Goal: Task Accomplishment & Management: Manage account settings

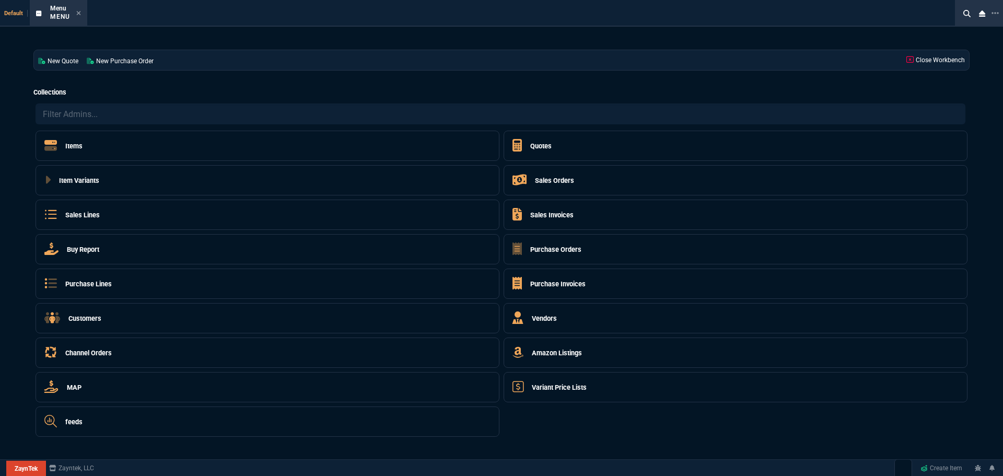
select select "16: [PERSON_NAME]"
click at [537, 143] on h5 "Quotes" at bounding box center [540, 146] width 21 height 10
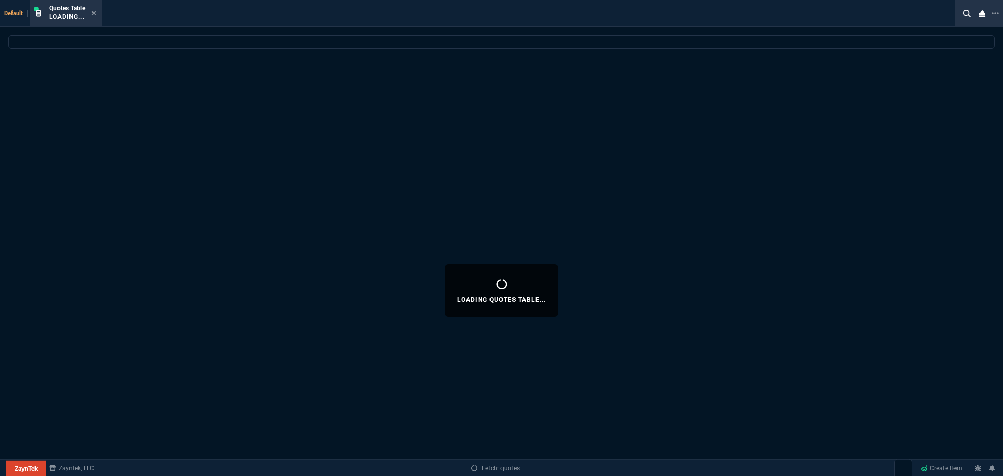
select select
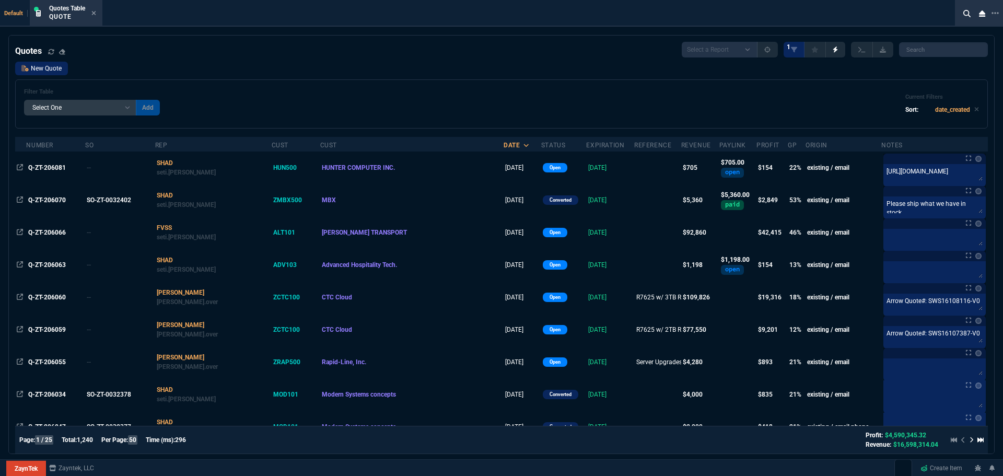
click at [45, 67] on link "New Quote" at bounding box center [41, 69] width 53 height 14
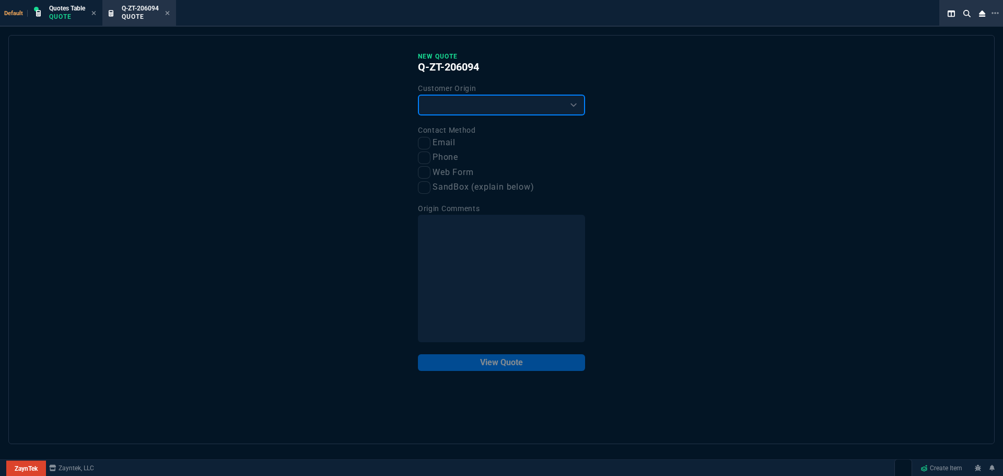
click at [501, 110] on select "Existing Customer Amazon Lead (first order) Website Lead (first order) Called (…" at bounding box center [501, 105] width 167 height 21
select select "existing"
click at [418, 95] on select "Existing Customer Amazon Lead (first order) Website Lead (first order) Called (…" at bounding box center [501, 105] width 167 height 21
click at [425, 143] on input "Email" at bounding box center [424, 143] width 13 height 13
checkbox input "true"
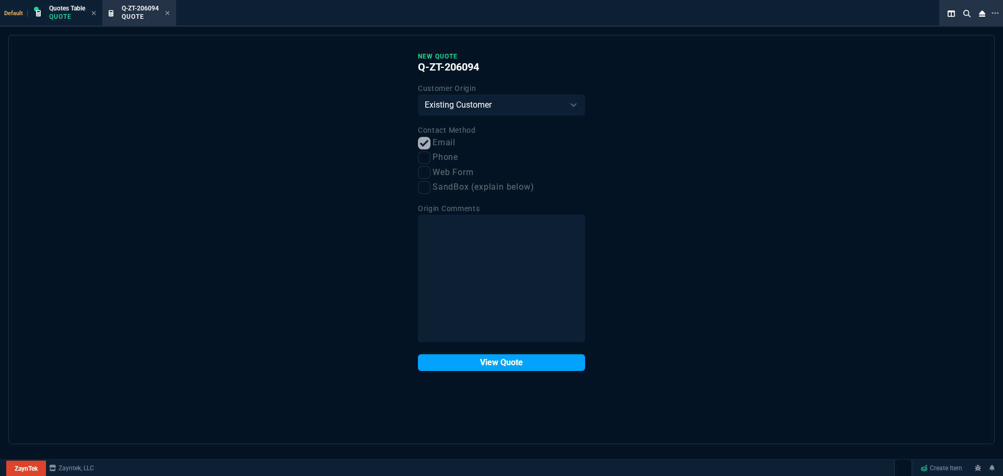
click at [485, 366] on button "View Quote" at bounding box center [501, 362] width 167 height 17
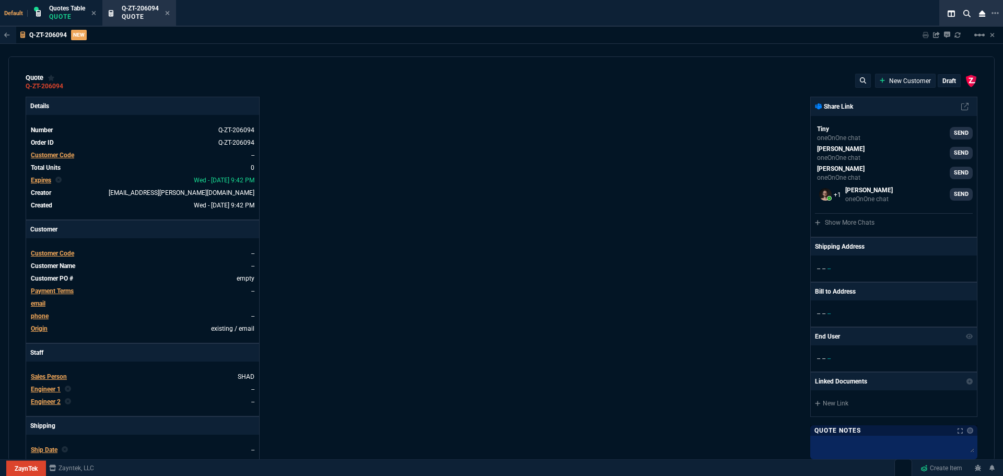
click at [62, 252] on span "Customer Code" at bounding box center [52, 253] width 43 height 7
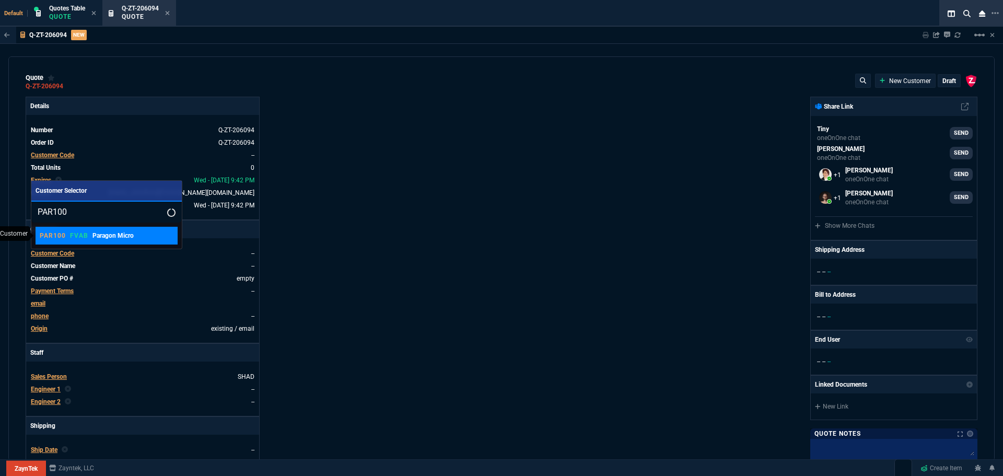
type input "PAR100"
click at [101, 240] on p "Paragon Micro" at bounding box center [112, 235] width 41 height 9
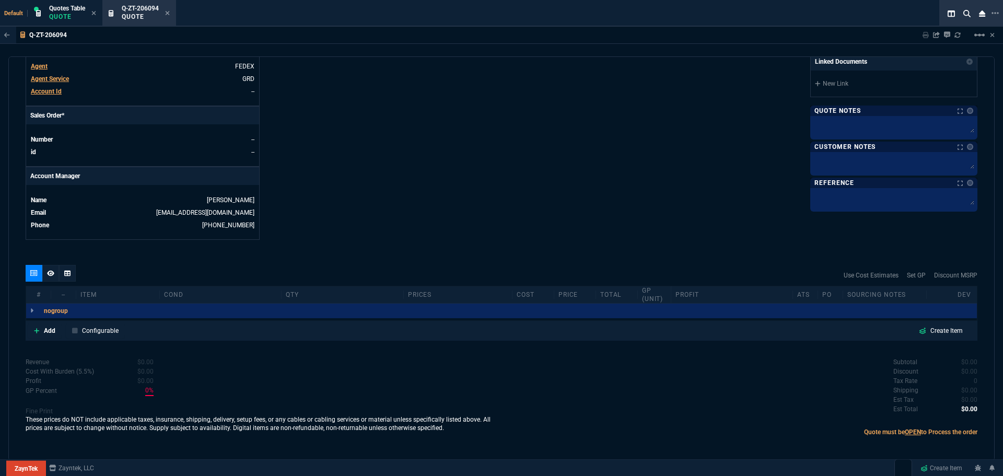
scroll to position [400, 0]
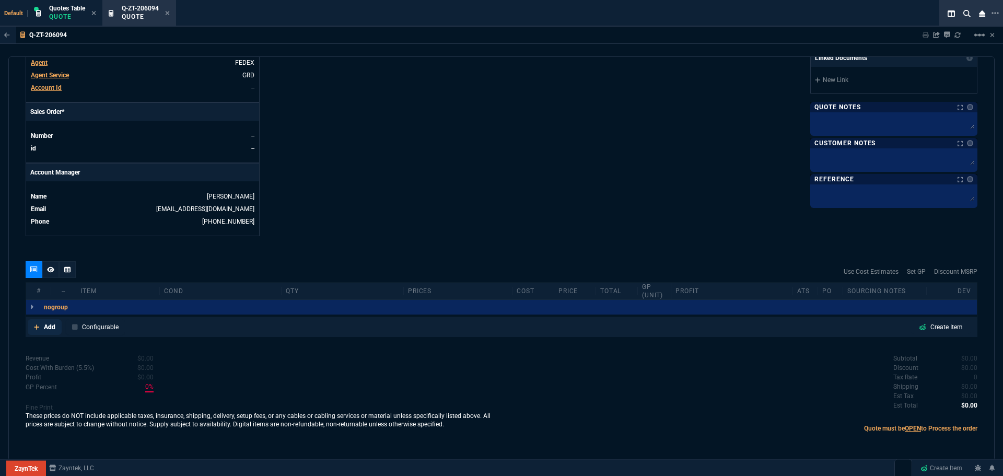
click at [44, 328] on p "Add" at bounding box center [49, 326] width 11 height 9
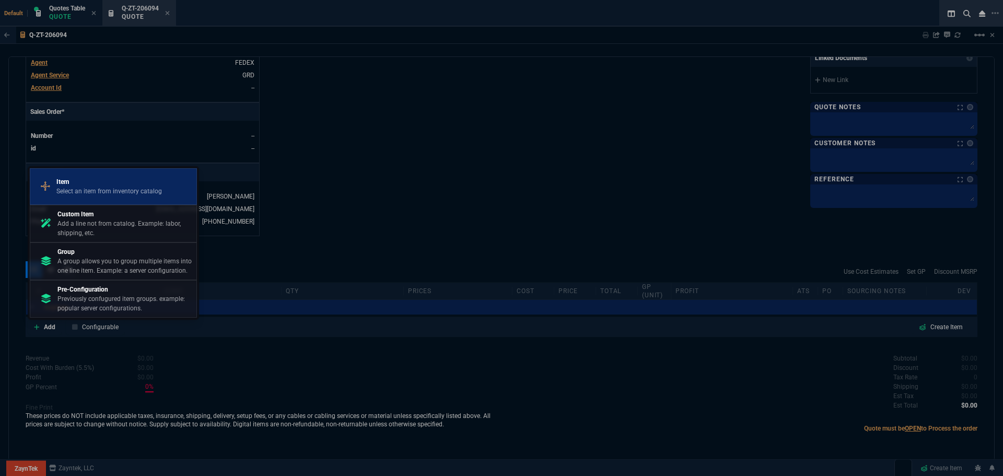
click at [103, 193] on p "Select an item from inventory catalog" at bounding box center [109, 191] width 106 height 9
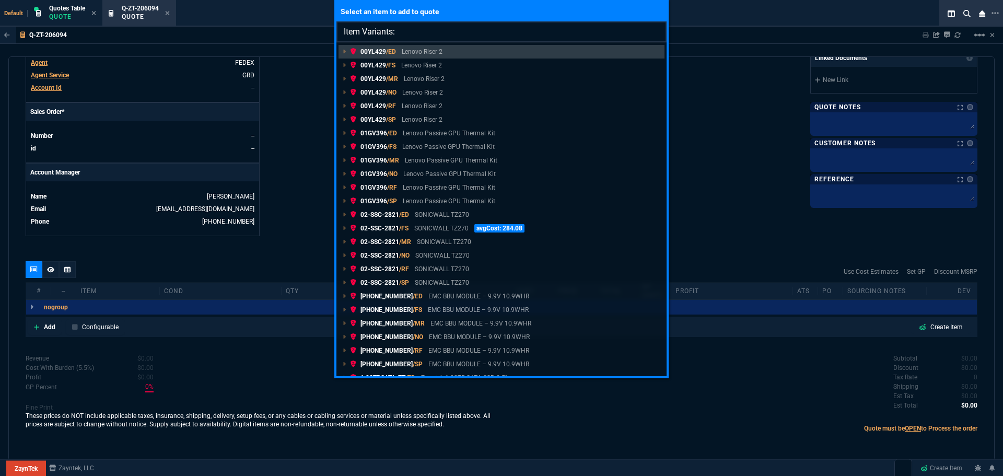
drag, startPoint x: 413, startPoint y: 27, endPoint x: 401, endPoint y: 29, distance: 12.8
click at [401, 29] on input "Item Variants:" at bounding box center [501, 31] width 330 height 21
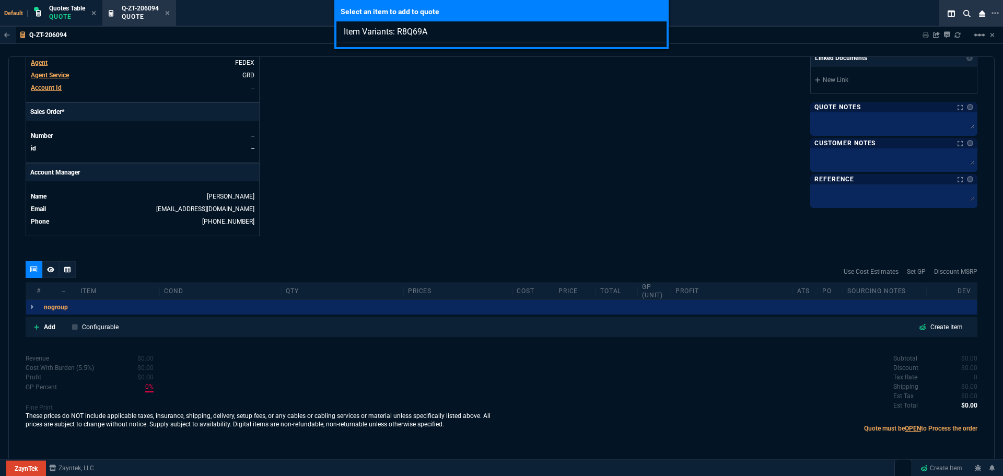
type input "Item Variants: R8Q69A"
click at [435, 31] on input "Item Variants: R8Q69A" at bounding box center [501, 31] width 330 height 21
click at [44, 327] on div "Select an item to add to quote Item Variants: R8Q69A" at bounding box center [501, 238] width 1003 height 476
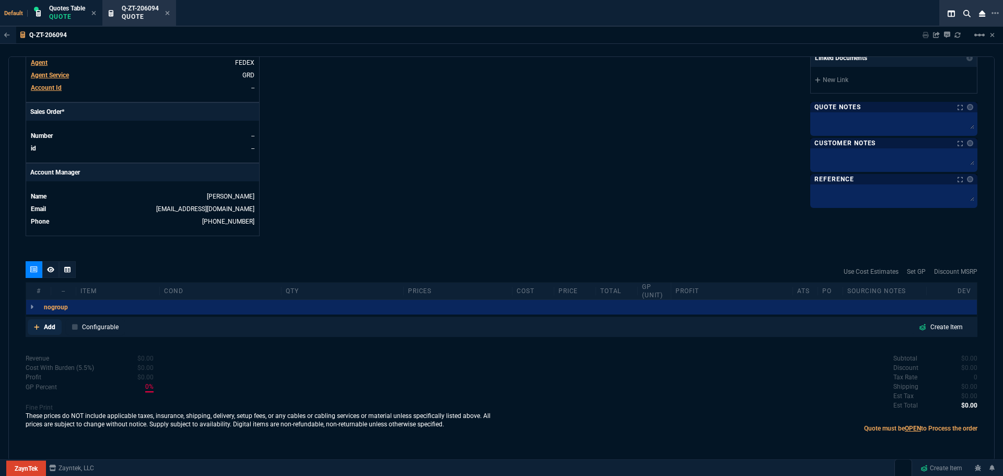
click at [44, 327] on p "Add" at bounding box center [49, 326] width 11 height 9
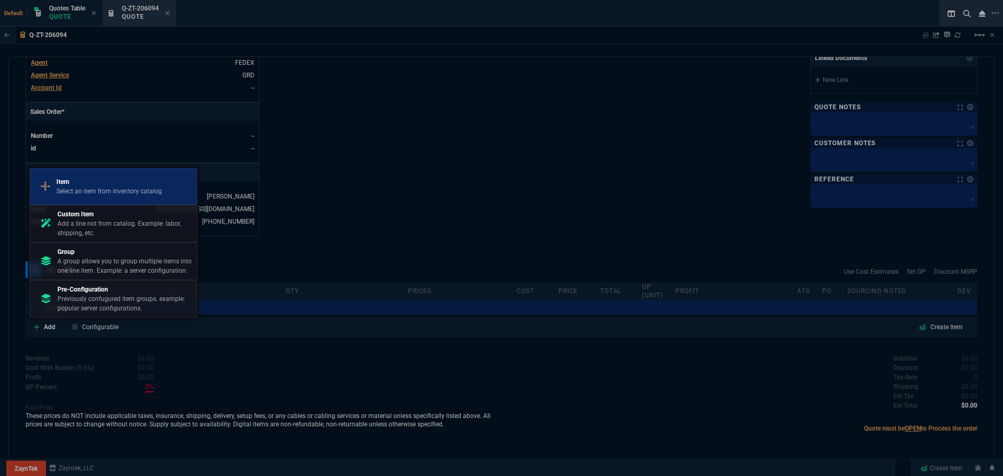
click at [112, 183] on p "Item" at bounding box center [109, 181] width 106 height 9
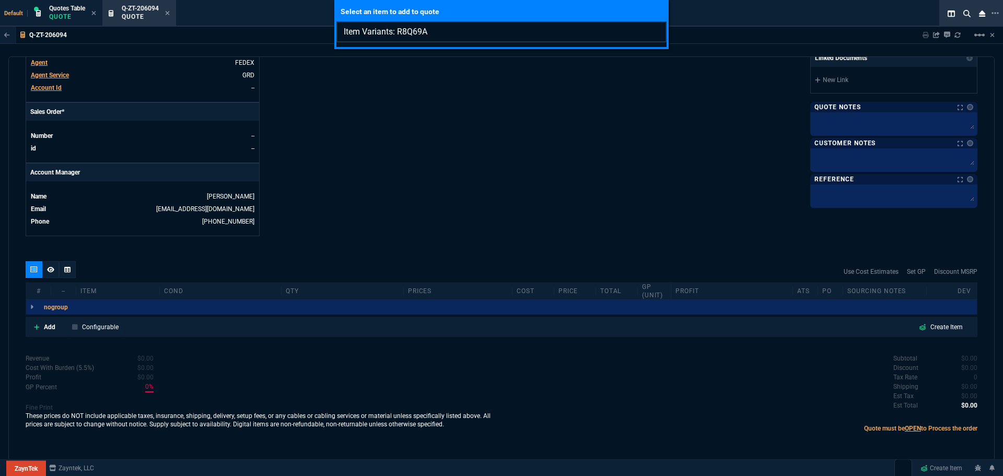
drag, startPoint x: 432, startPoint y: 32, endPoint x: 398, endPoint y: 26, distance: 34.6
click at [398, 26] on input "Item Variants: R8Q69A" at bounding box center [501, 31] width 330 height 21
type input "Item Variants: R8Q69A"
drag, startPoint x: 404, startPoint y: 28, endPoint x: 353, endPoint y: 118, distance: 103.6
click at [353, 118] on div "Select an item to add to quote Item Variants: R8Q69A" at bounding box center [501, 238] width 1003 height 476
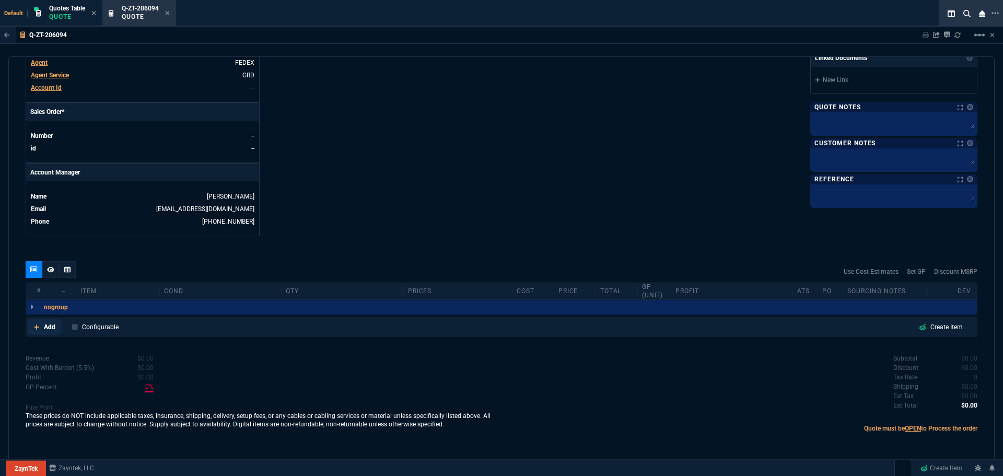
click at [50, 328] on p "Add" at bounding box center [49, 326] width 11 height 9
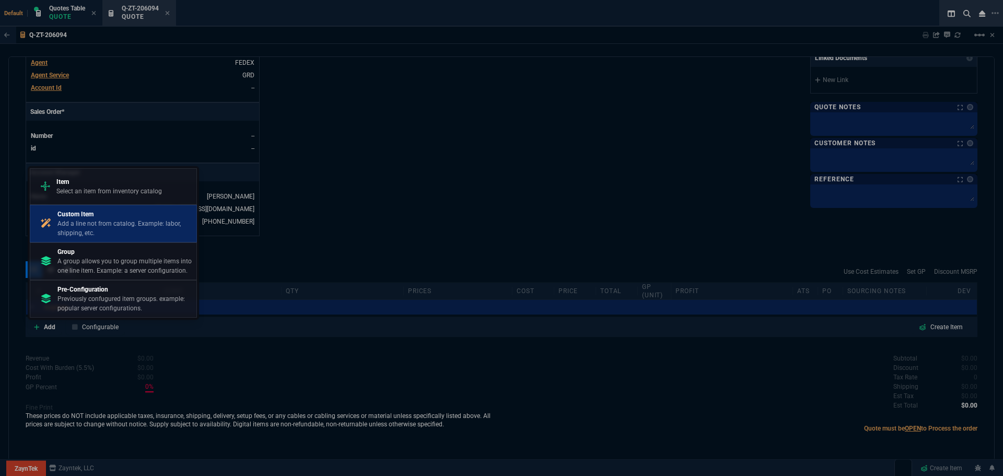
click at [113, 206] on link "Custom Item Add a line not from catalog. Example: labor, shipping, etc." at bounding box center [113, 224] width 167 height 38
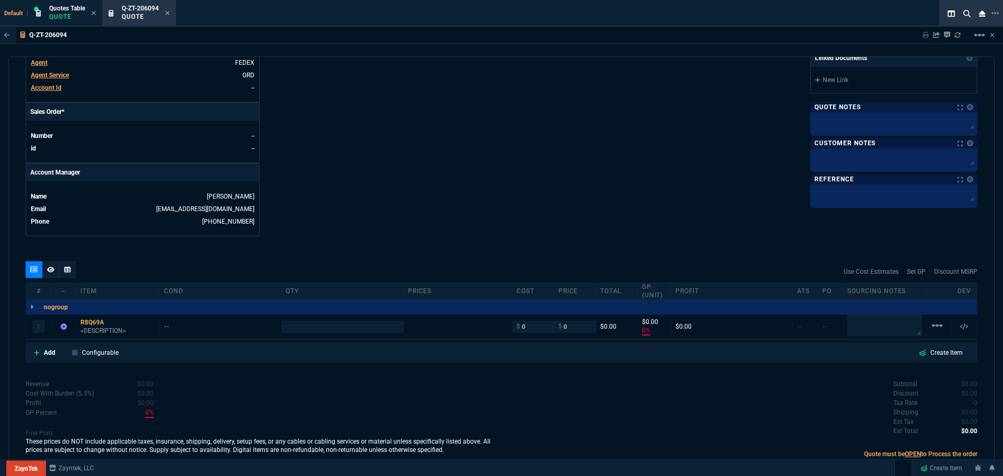
type input "0"
click at [50, 350] on p "Add" at bounding box center [49, 352] width 11 height 9
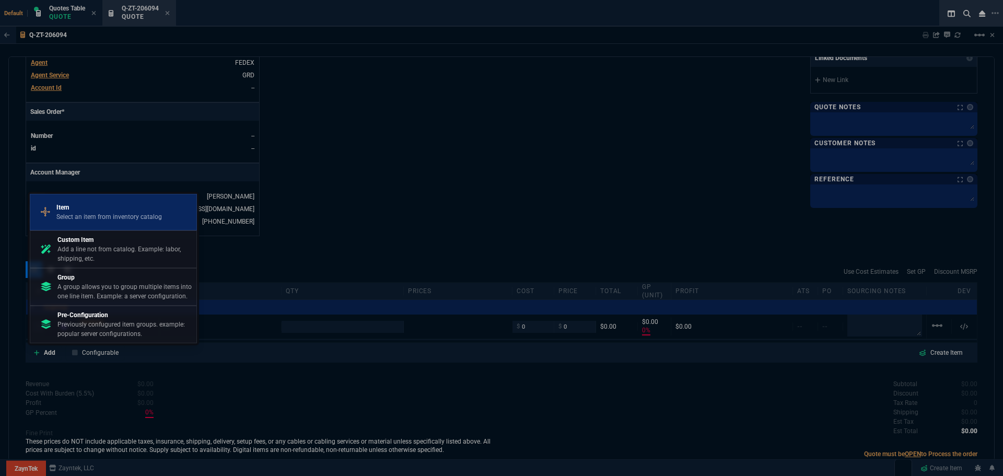
click at [92, 206] on p "Item" at bounding box center [109, 207] width 106 height 9
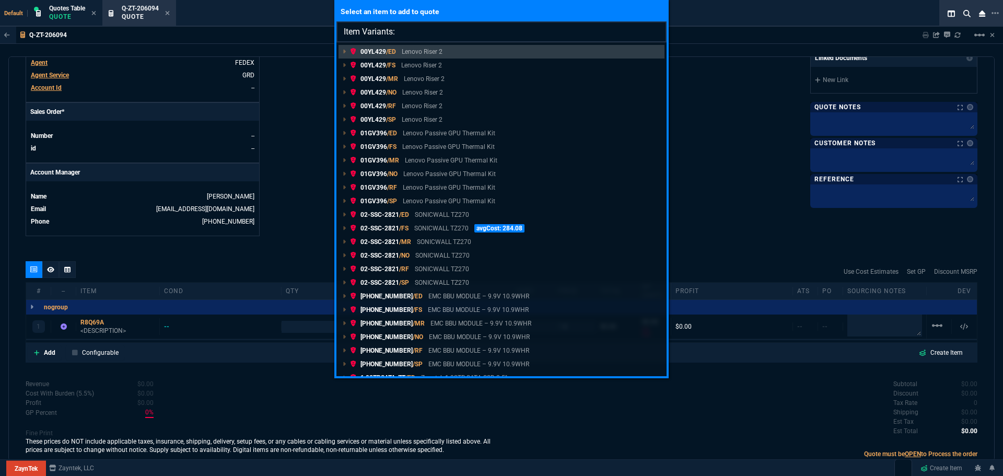
click at [433, 36] on input "Item Variants:" at bounding box center [501, 31] width 330 height 21
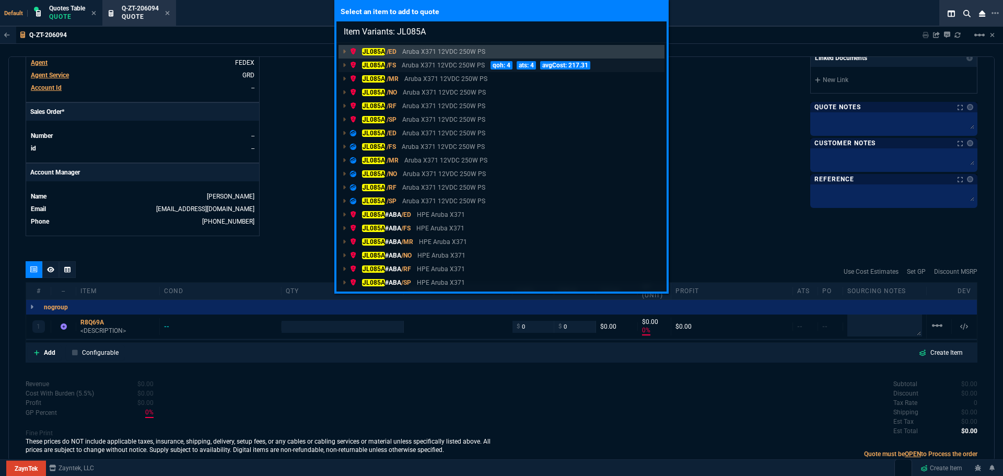
type input "Item Variants: JL085A"
click at [376, 61] on p "JL085A /FS" at bounding box center [373, 65] width 46 height 9
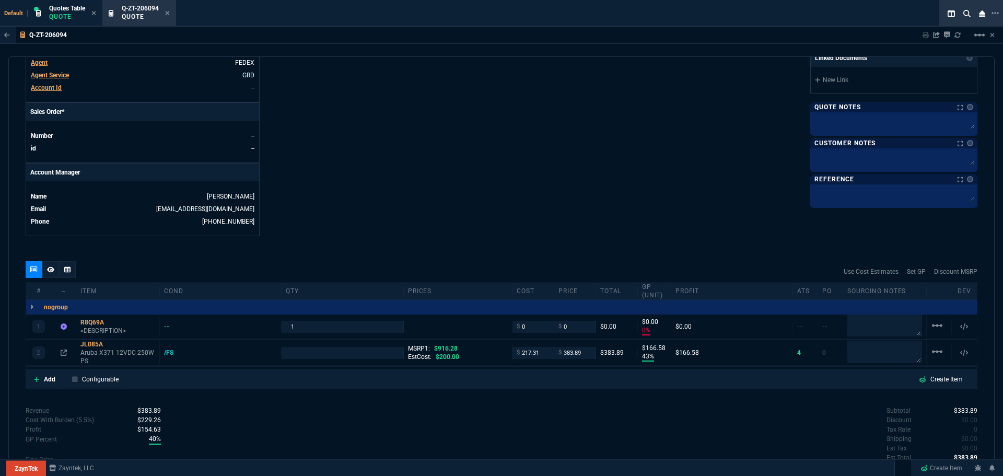
type input "0"
type input "43"
type input "167"
type input "58"
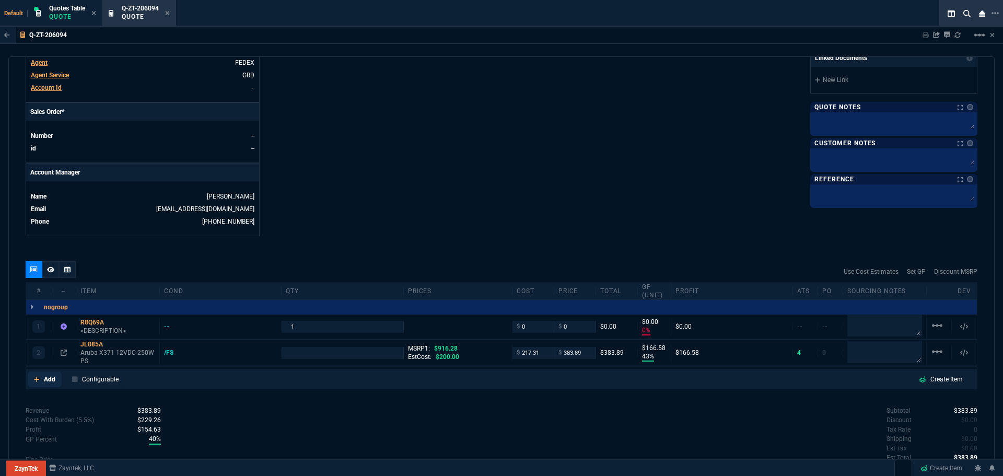
click at [51, 377] on p "Add" at bounding box center [49, 379] width 11 height 9
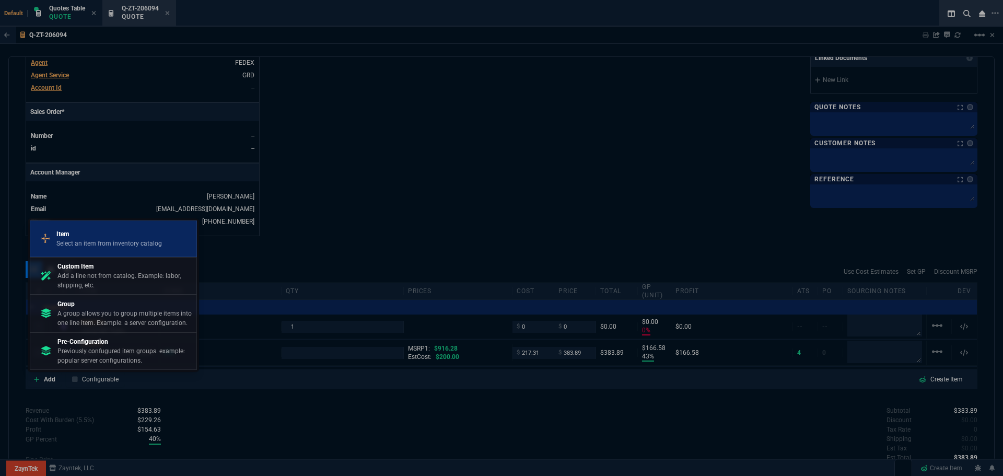
click at [70, 240] on p "Select an item from inventory catalog" at bounding box center [109, 243] width 106 height 9
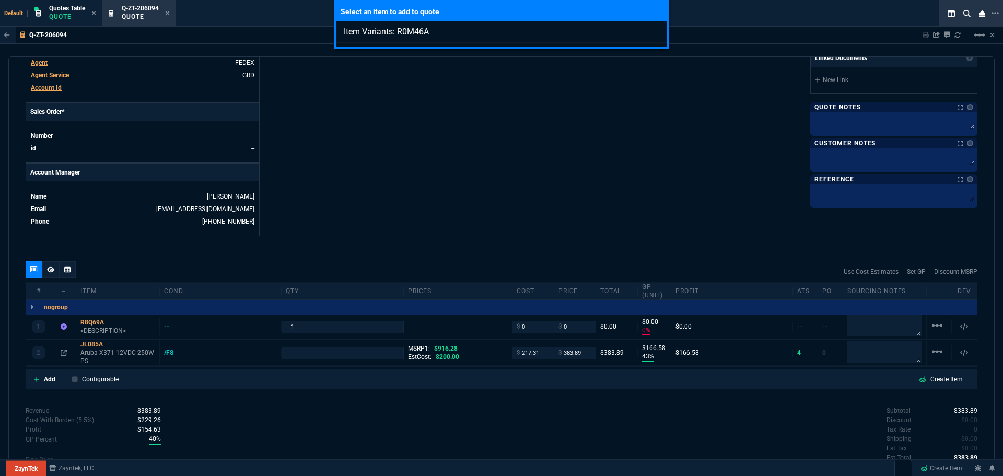
type input "Item Variants: R0M46A"
click at [49, 381] on div "Select an item to add to quote Item Variants: R0M46A" at bounding box center [501, 238] width 1003 height 476
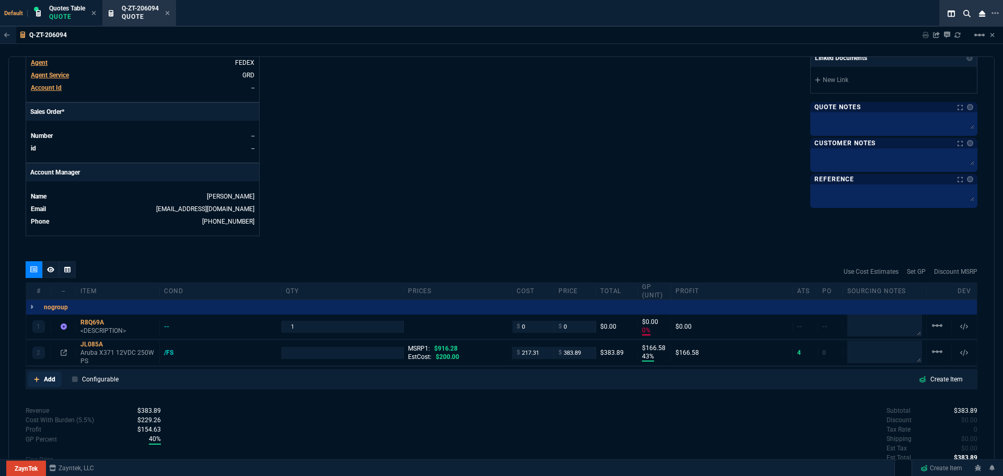
click at [49, 380] on p "Add" at bounding box center [49, 379] width 11 height 9
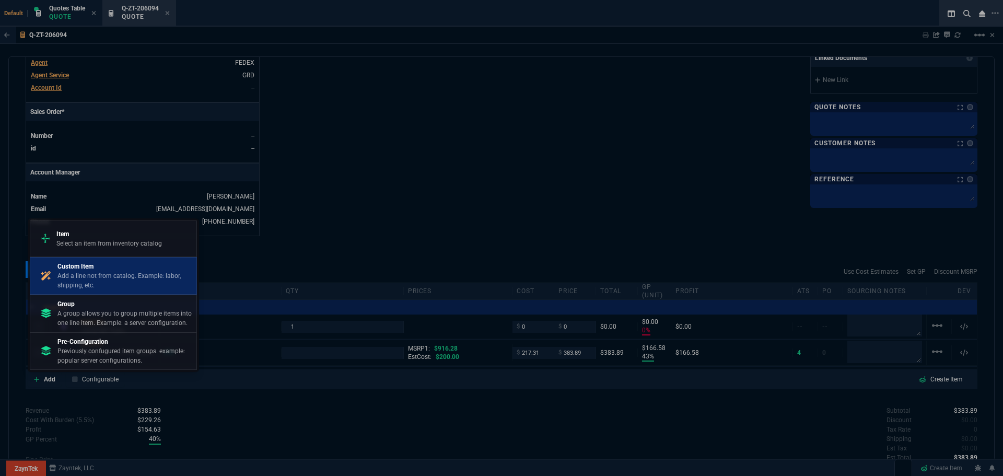
click at [74, 278] on p "Add a line not from catalog. Example: labor, shipping, etc." at bounding box center [124, 280] width 135 height 19
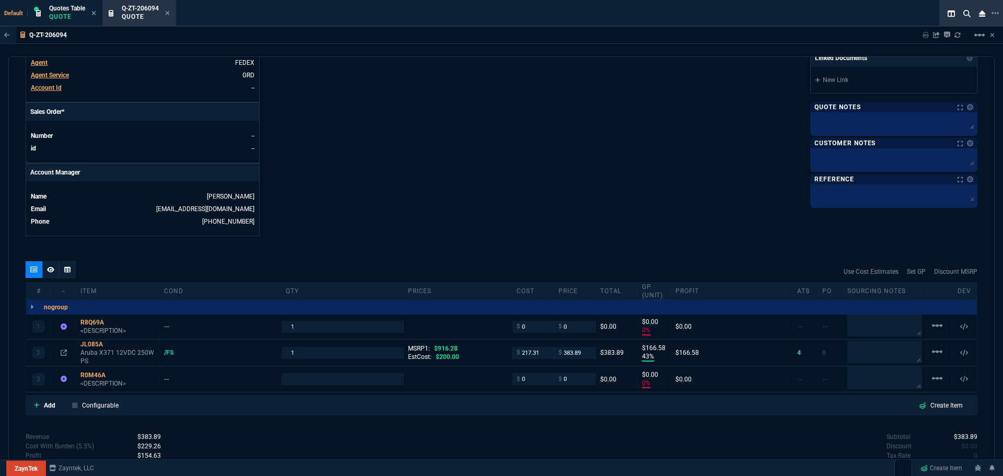
type input "0"
type input "43"
type input "167"
type input "0"
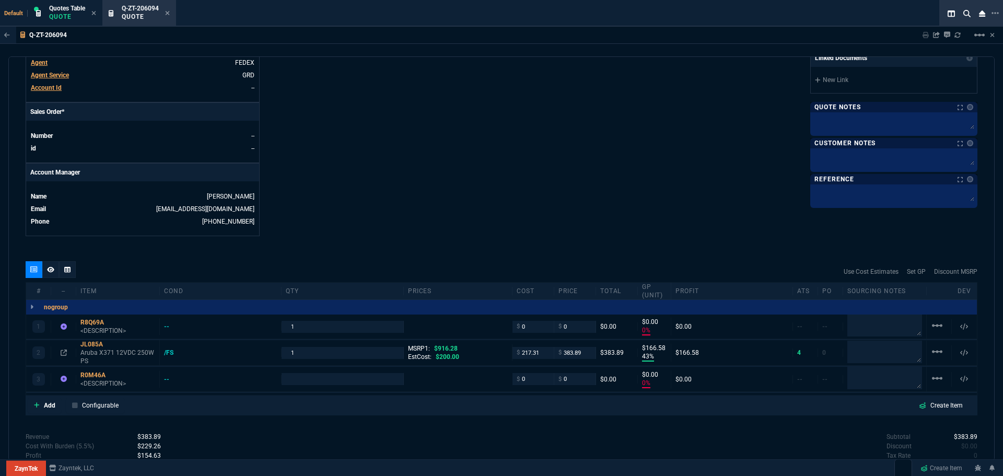
type input "0"
type input "58"
click at [311, 325] on input "1" at bounding box center [342, 327] width 113 height 12
type input "7"
click at [295, 357] on input "1" at bounding box center [342, 353] width 113 height 12
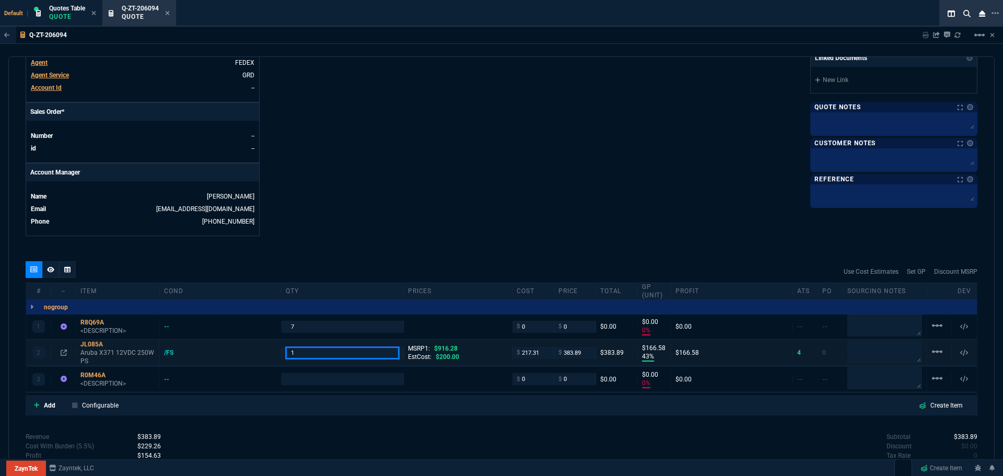
type input "1"
type input "14"
click at [296, 383] on input "1" at bounding box center [342, 379] width 113 height 12
type input "7"
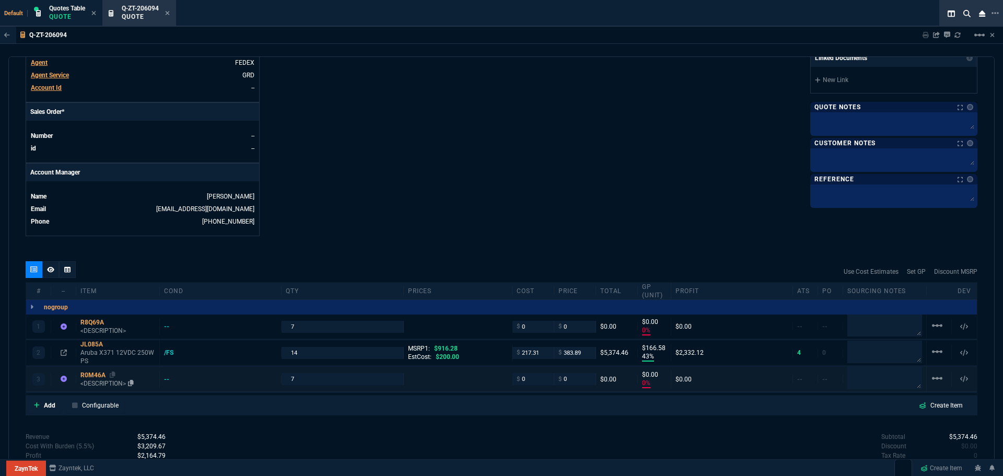
click at [85, 375] on div "R0M46A" at bounding box center [117, 375] width 75 height 8
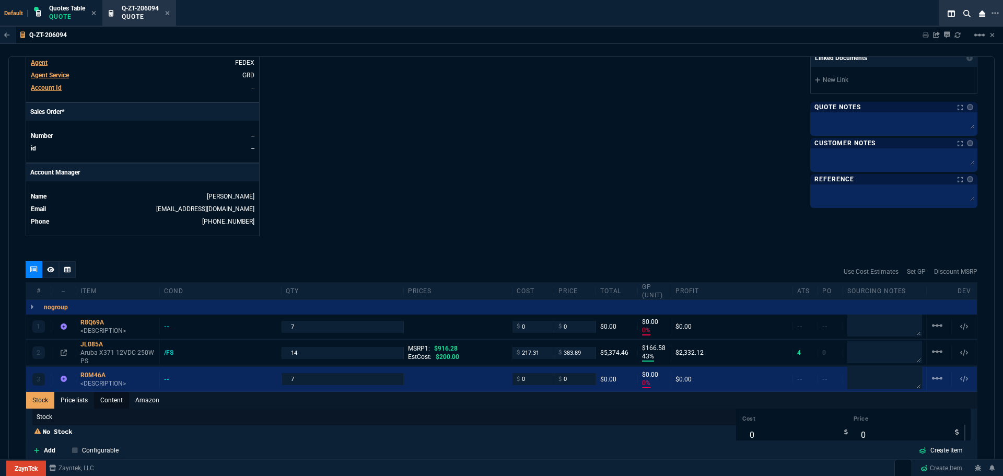
click at [118, 399] on link "Content" at bounding box center [111, 400] width 35 height 17
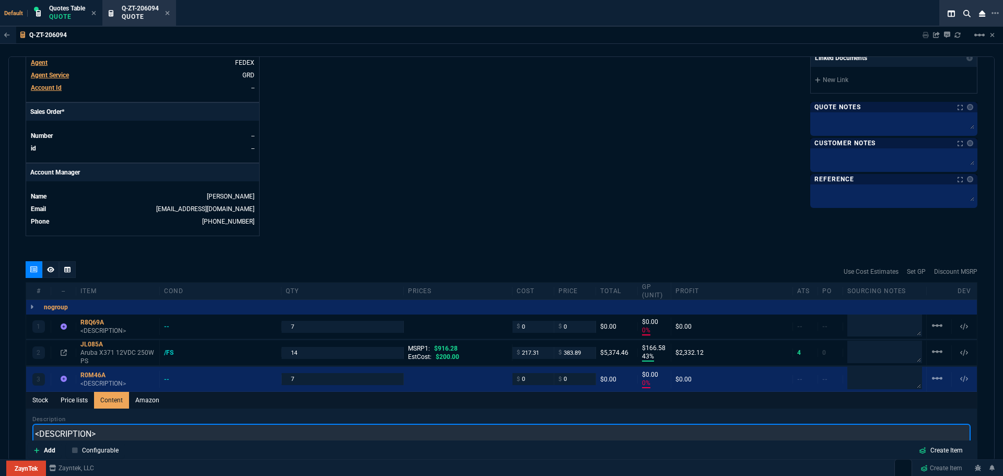
click at [111, 430] on input "<DESCRIPTION>" at bounding box center [501, 434] width 938 height 21
paste input "50G SFP56 to SFP56 0.65m Direct Attach Copper Cable"
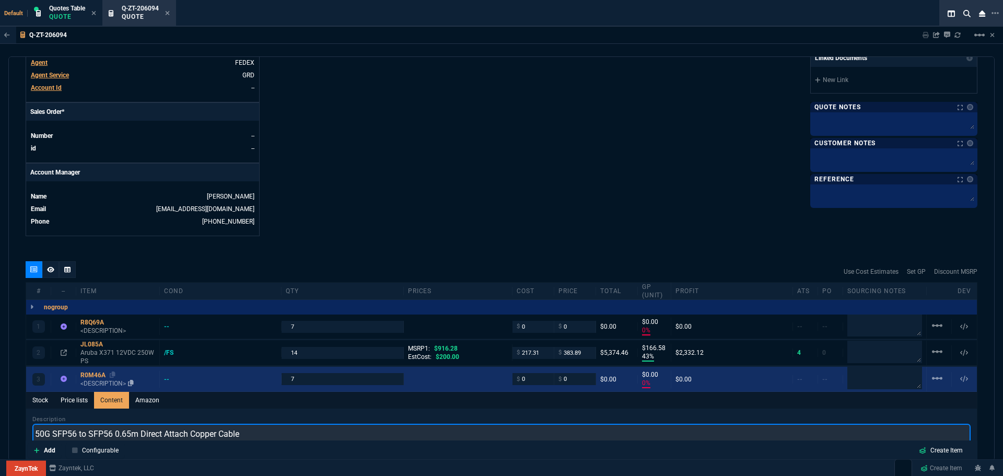
type input "50G SFP56 to SFP56 0.65m Direct Attach Copper Cable"
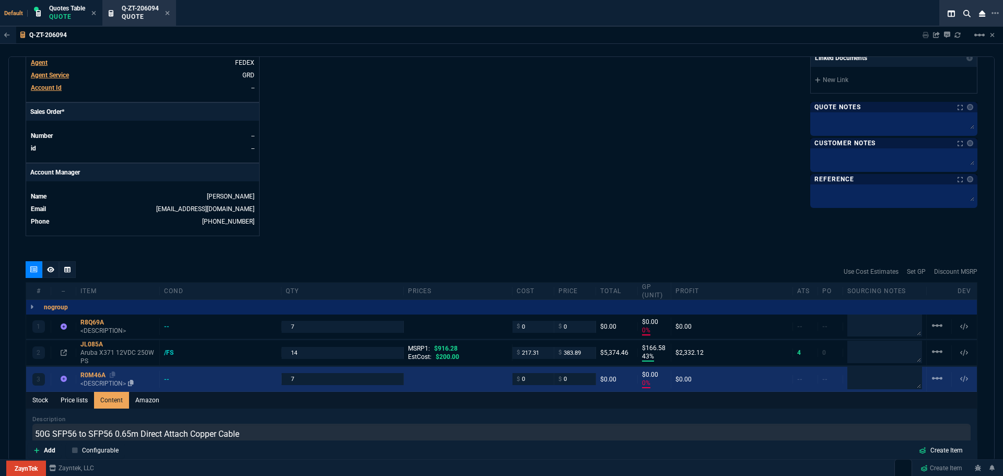
click at [102, 375] on div "R0M46A" at bounding box center [117, 375] width 75 height 8
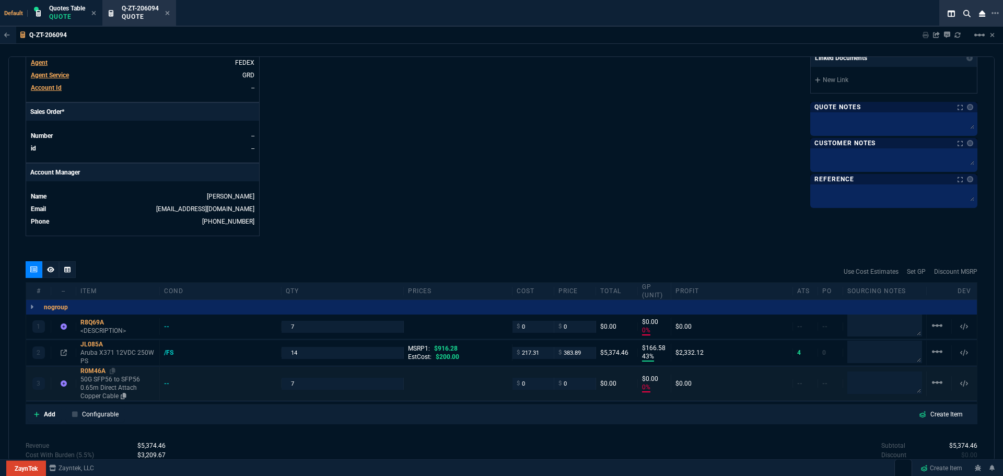
type input "0"
click at [92, 322] on div "R8Q69A" at bounding box center [117, 322] width 75 height 8
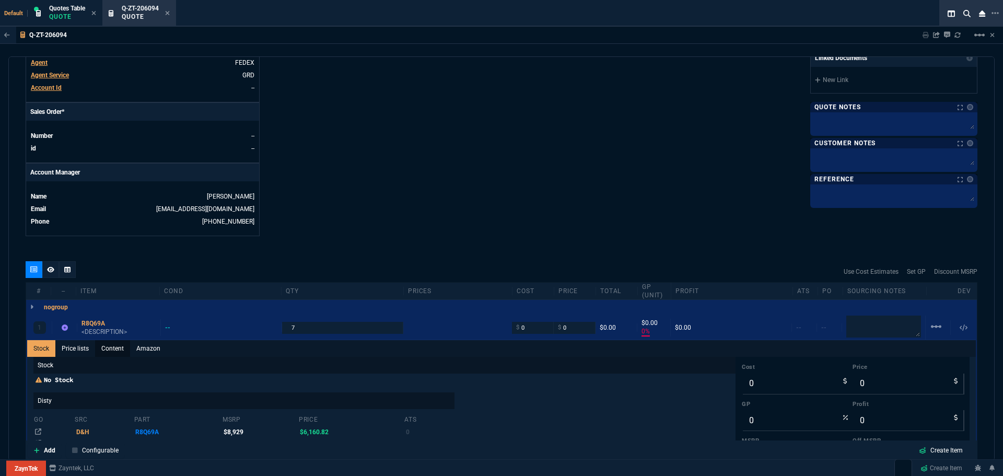
click at [119, 348] on link "Content" at bounding box center [112, 348] width 35 height 17
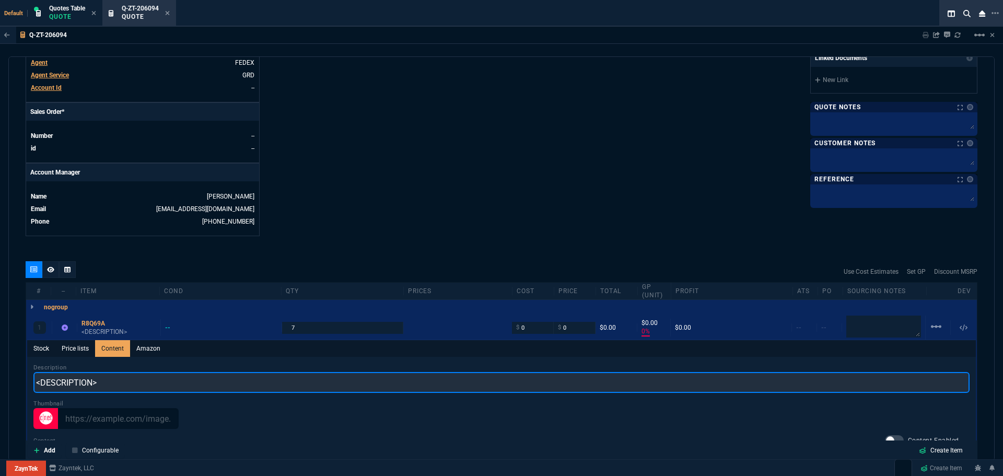
click at [107, 380] on input "<DESCRIPTION>" at bounding box center [501, 382] width 936 height 21
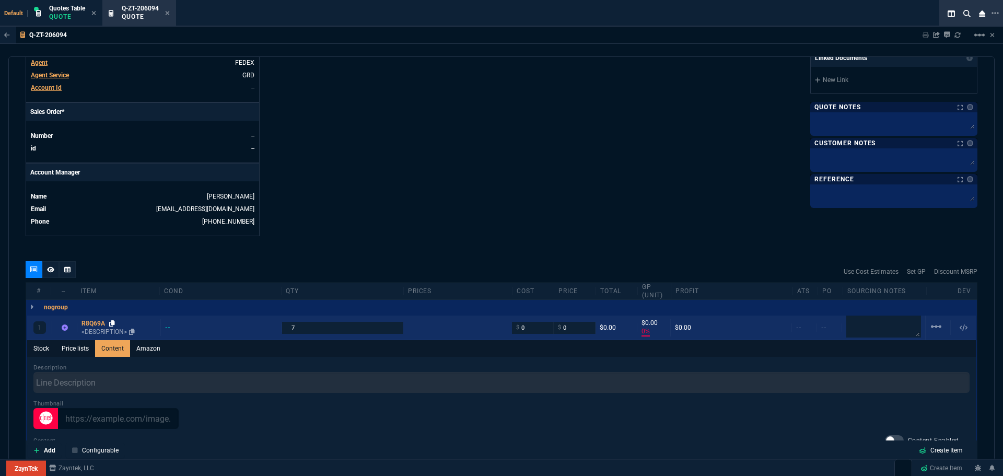
click at [113, 323] on icon at bounding box center [112, 323] width 6 height 6
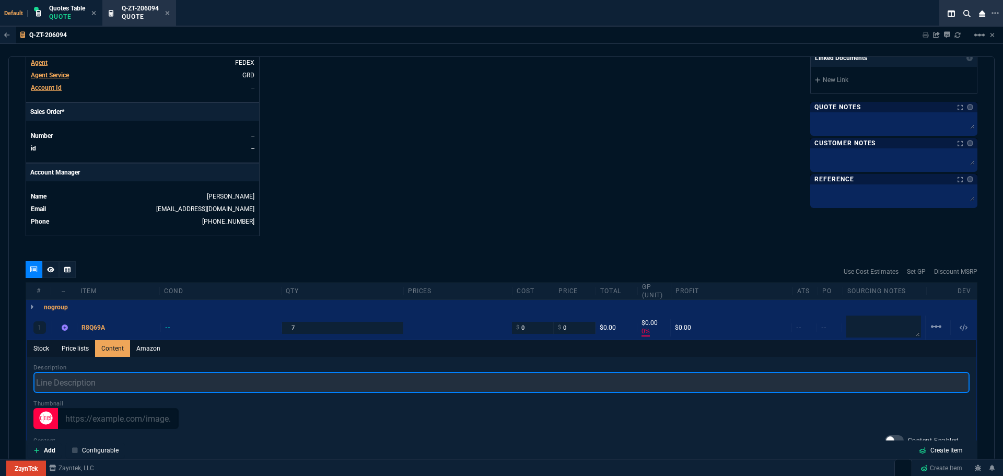
click at [101, 379] on input "text" at bounding box center [501, 382] width 936 height 21
paste input "6200M 48G 4SFP+ Switch"
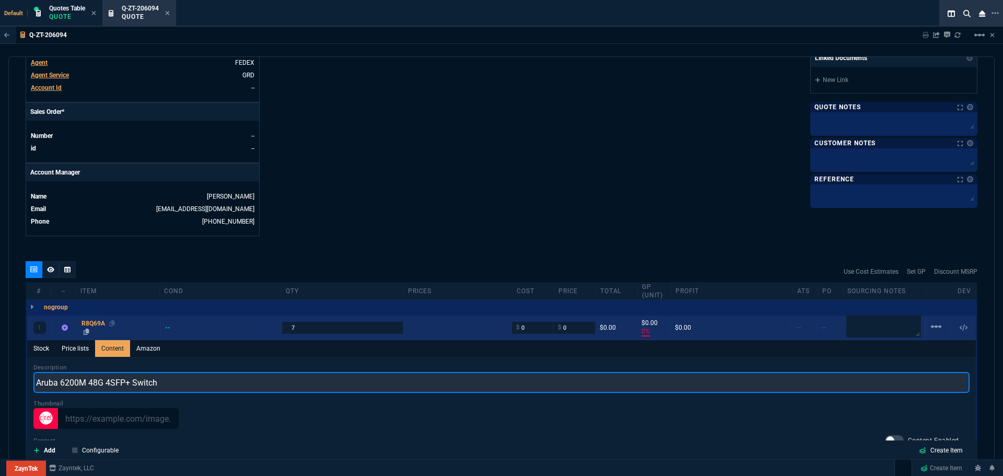
type input "Aruba 6200M 48G 4SFP+ Switch"
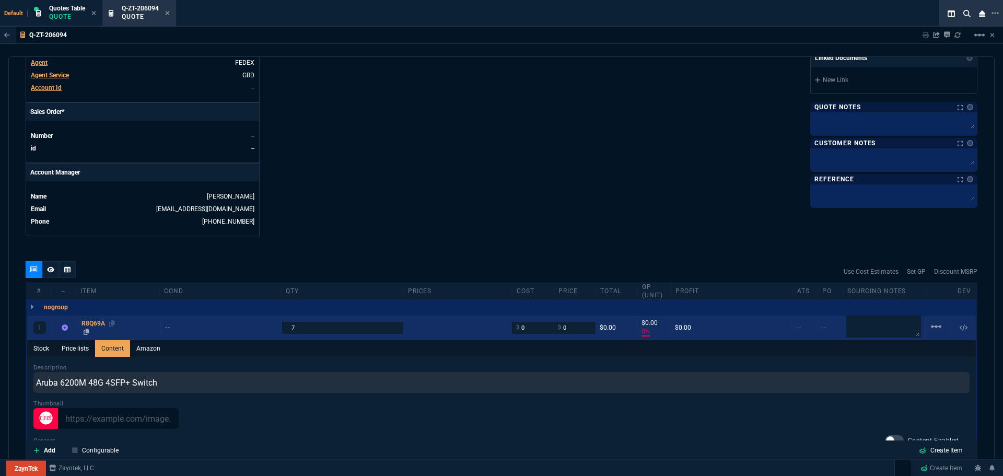
click at [92, 326] on div "R8Q69A" at bounding box center [119, 323] width 75 height 8
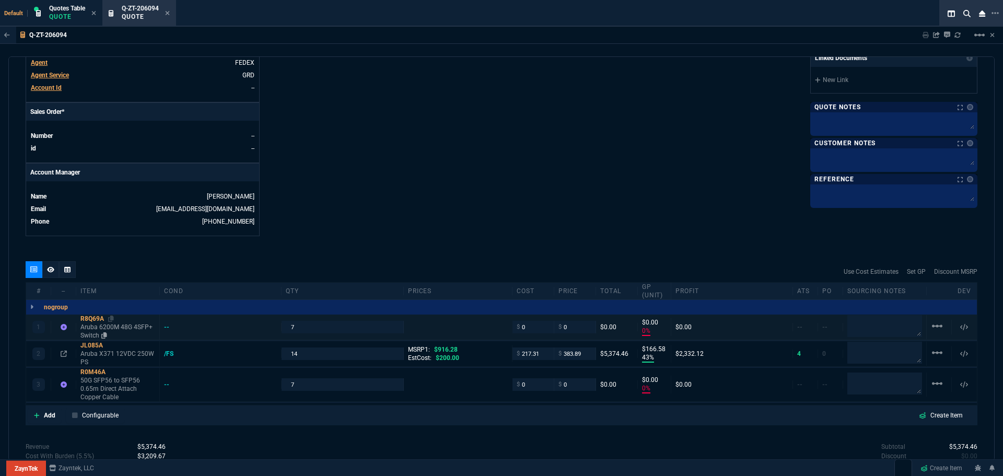
type input "0"
click at [113, 317] on icon at bounding box center [111, 319] width 6 height 6
click at [68, 7] on span "Quotes Table" at bounding box center [67, 8] width 36 height 7
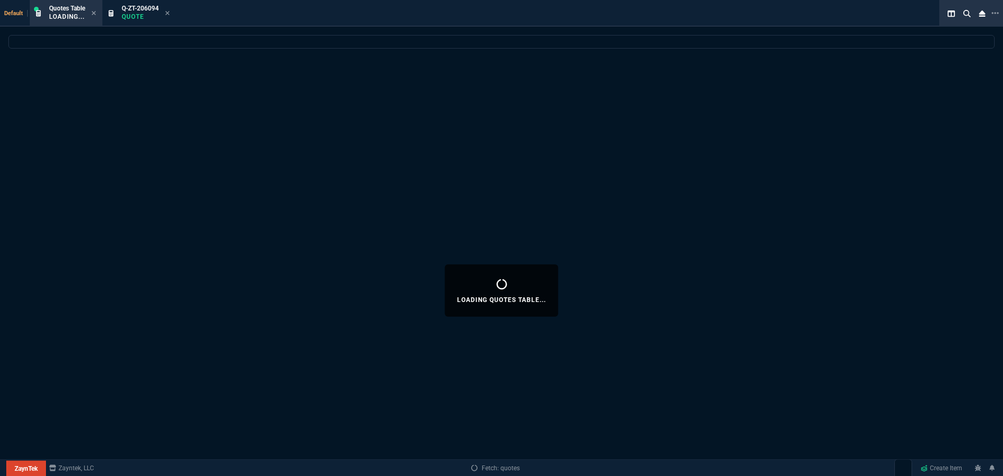
select select
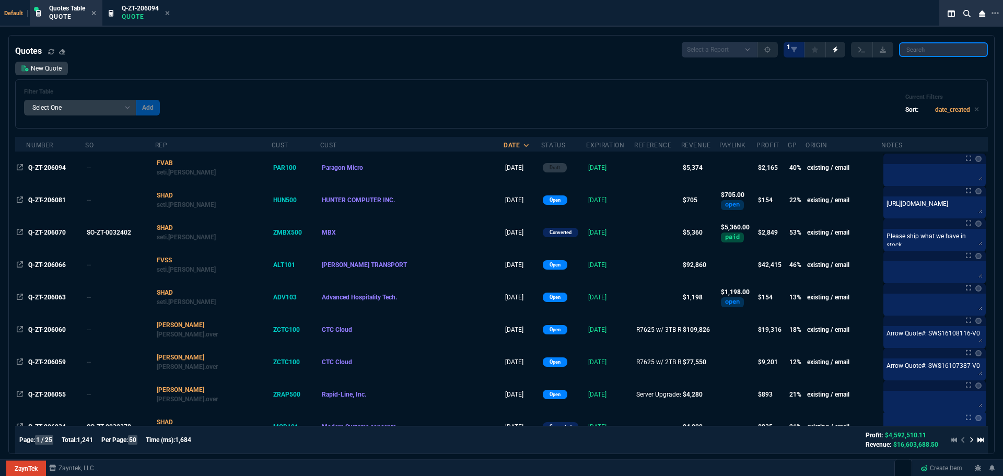
click at [946, 53] on input "search" at bounding box center [943, 49] width 89 height 15
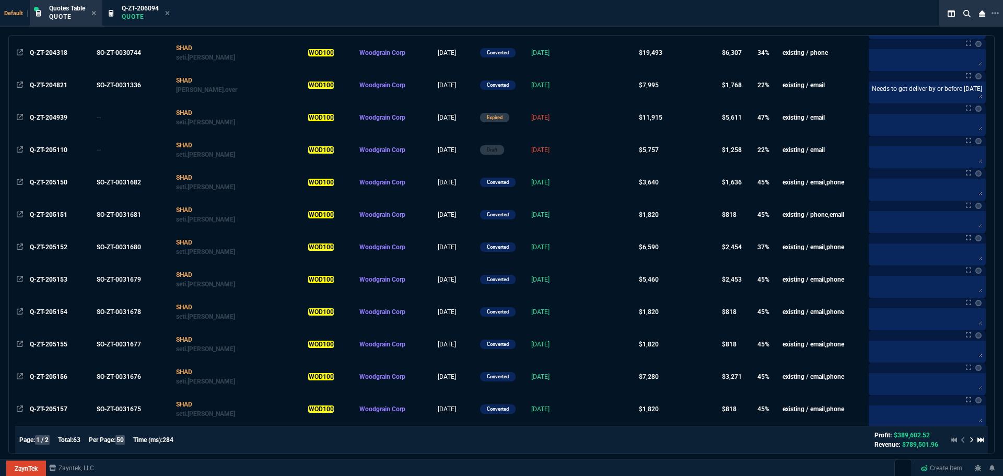
scroll to position [1357, 0]
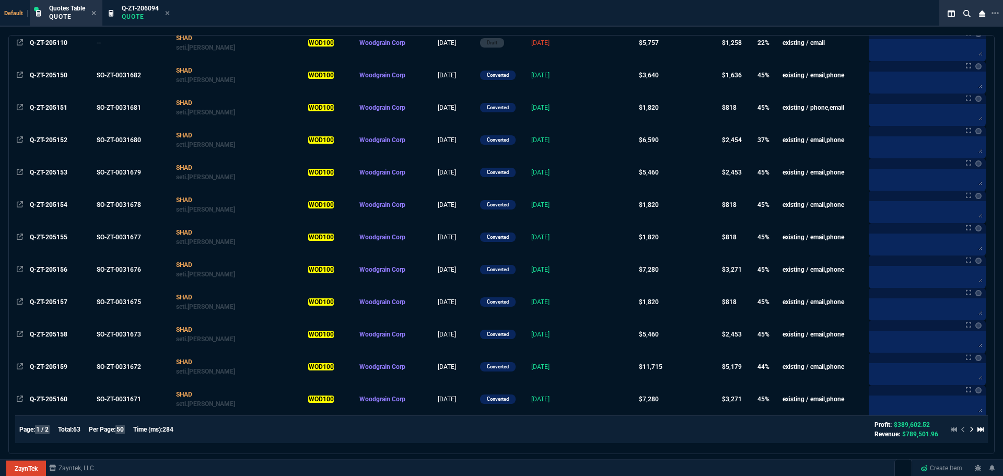
type input "WOD100"
click at [968, 433] on div at bounding box center [965, 429] width 37 height 13
click at [970, 431] on icon at bounding box center [972, 429] width 4 height 6
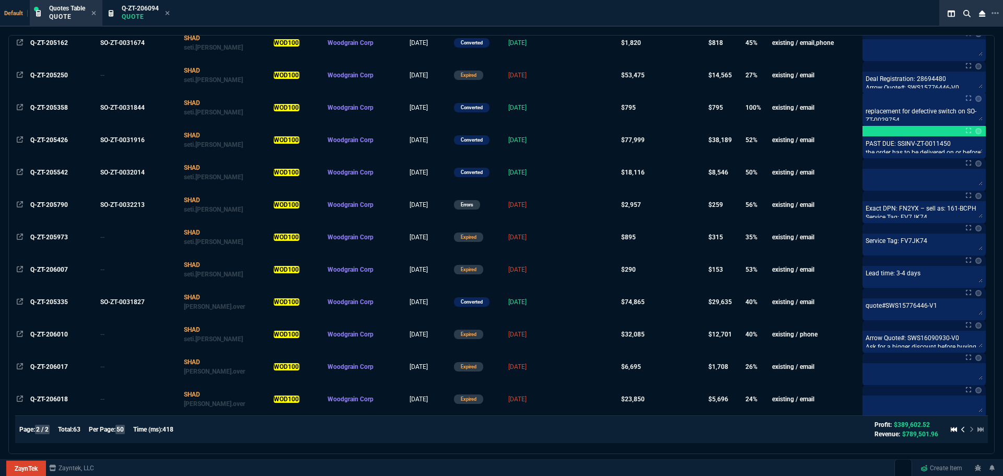
scroll to position [159, 0]
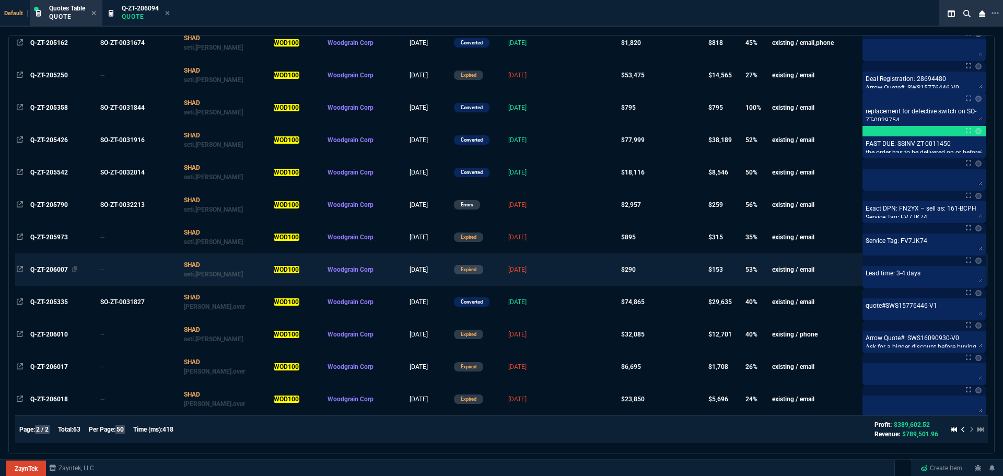
click at [54, 268] on span "Q-ZT-206007" at bounding box center [49, 269] width 38 height 7
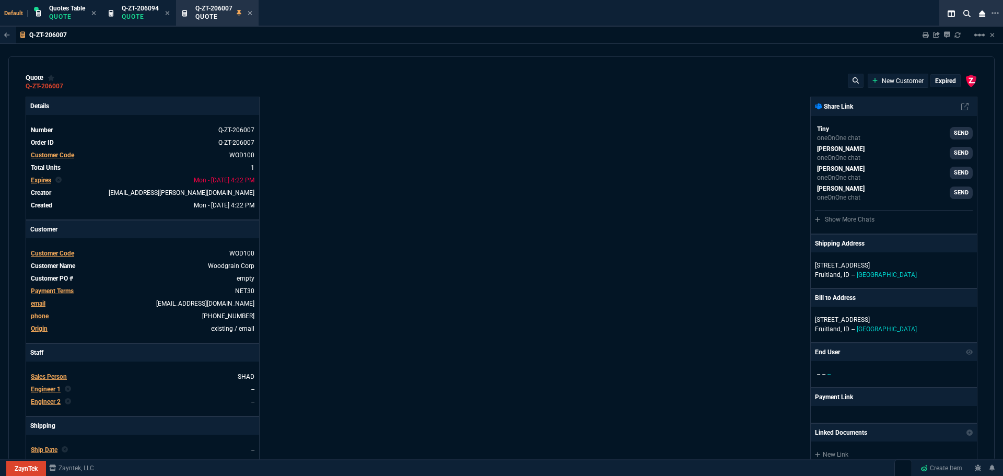
type input "55"
type input "160"
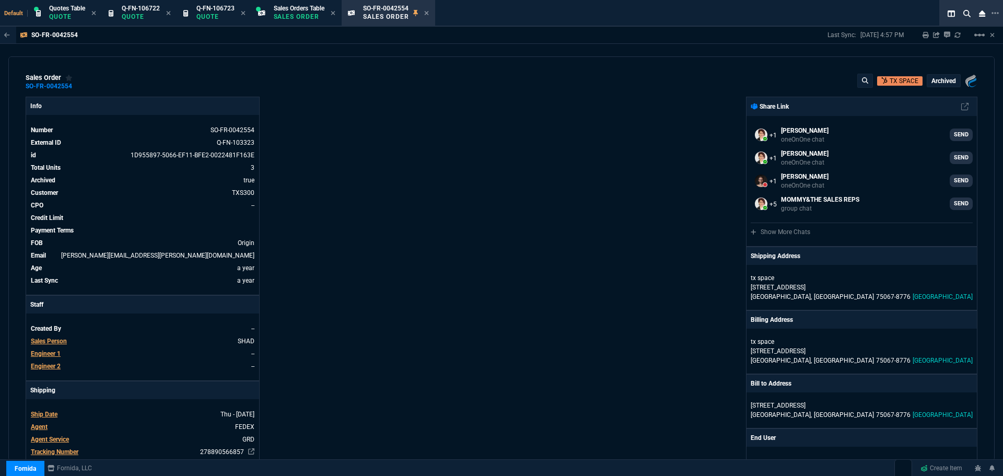
select select "12: [PERSON_NAME]"
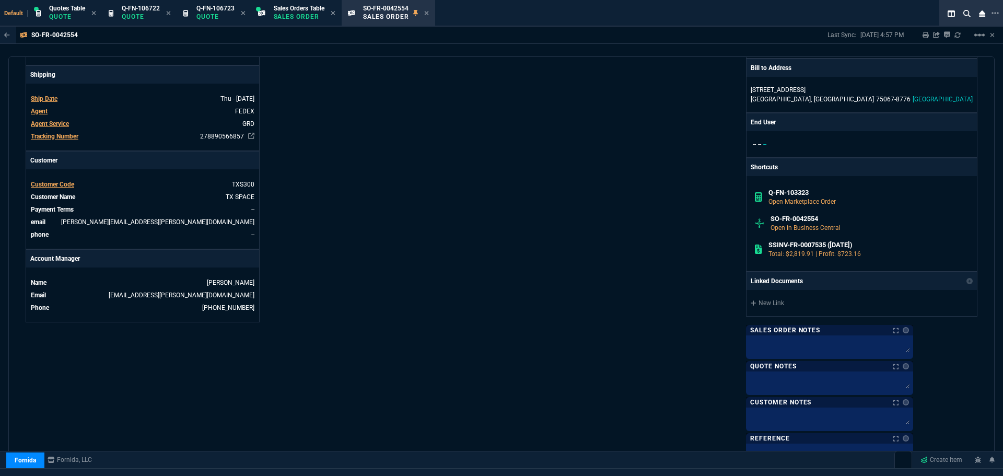
scroll to position [299, 0]
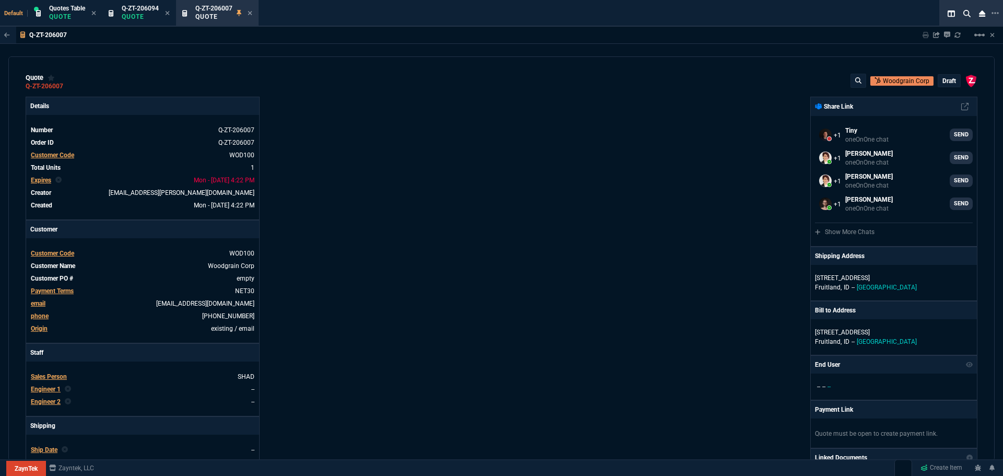
select select "16: HENN"
drag, startPoint x: 0, startPoint y: 0, endPoint x: 40, endPoint y: 182, distance: 186.2
click at [40, 182] on span "Expires" at bounding box center [41, 180] width 20 height 7
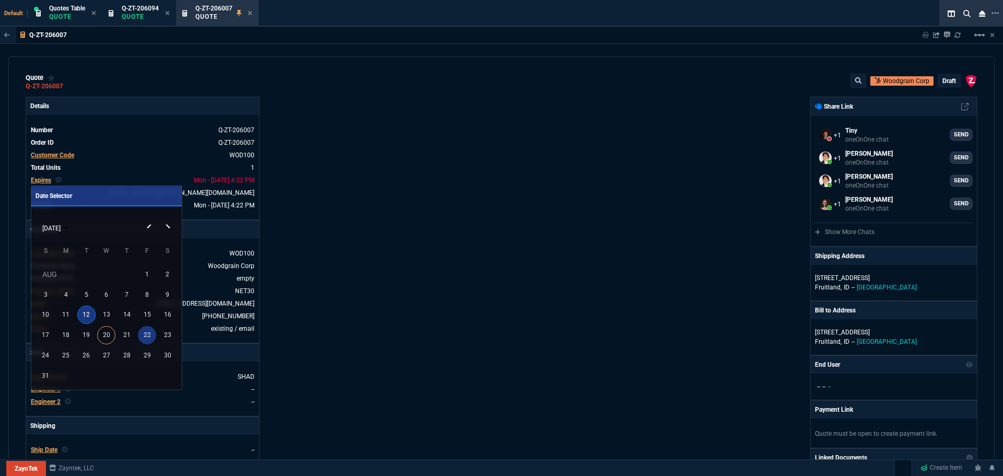
click at [141, 333] on div "22" at bounding box center [147, 335] width 18 height 18
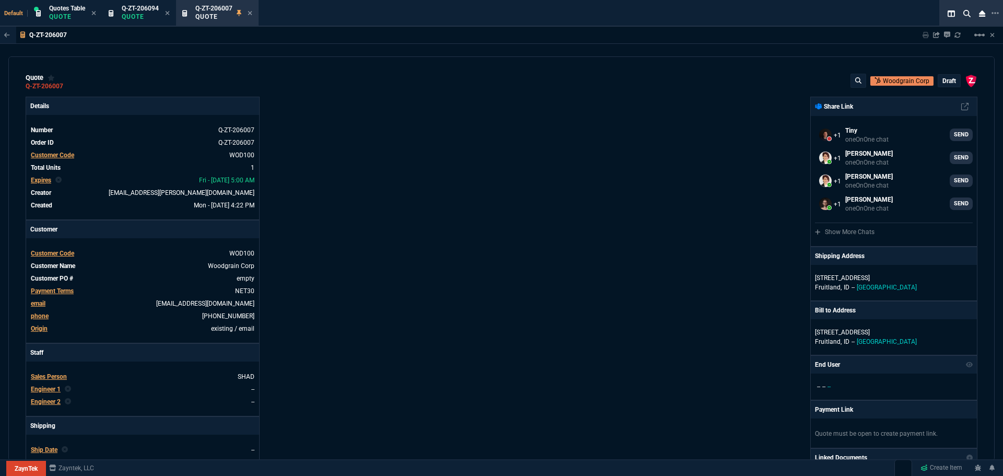
type input "55"
type input "160"
click at [240, 276] on link "empty" at bounding box center [245, 278] width 20 height 9
paste link
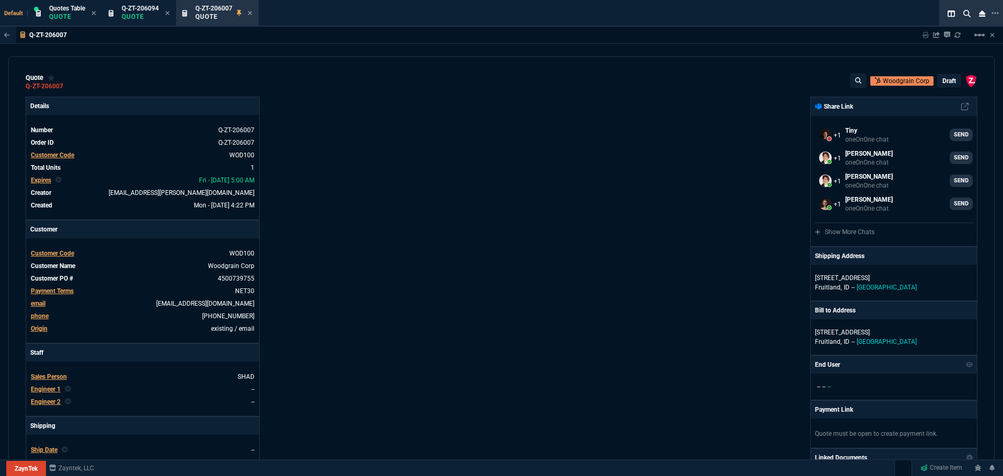
click at [380, 281] on div "Details Number Q-ZT-206007 Order ID Q-ZT-206007 Customer Code WOD100 Total Unit…" at bounding box center [264, 366] width 476 height 539
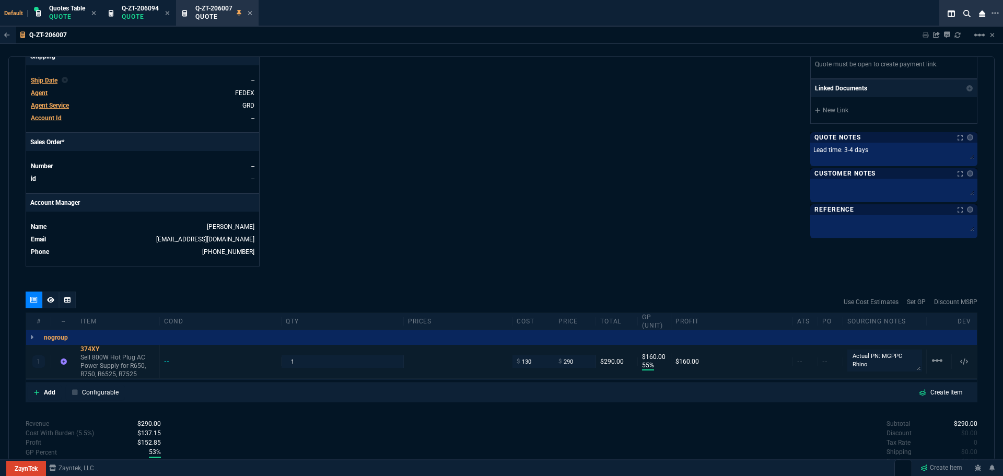
scroll to position [435, 0]
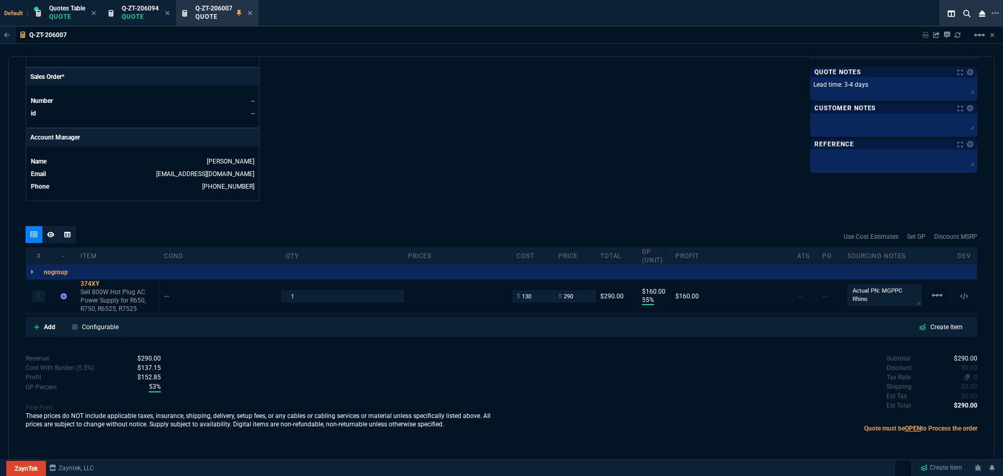
click at [974, 378] on span "0" at bounding box center [976, 377] width 4 height 7
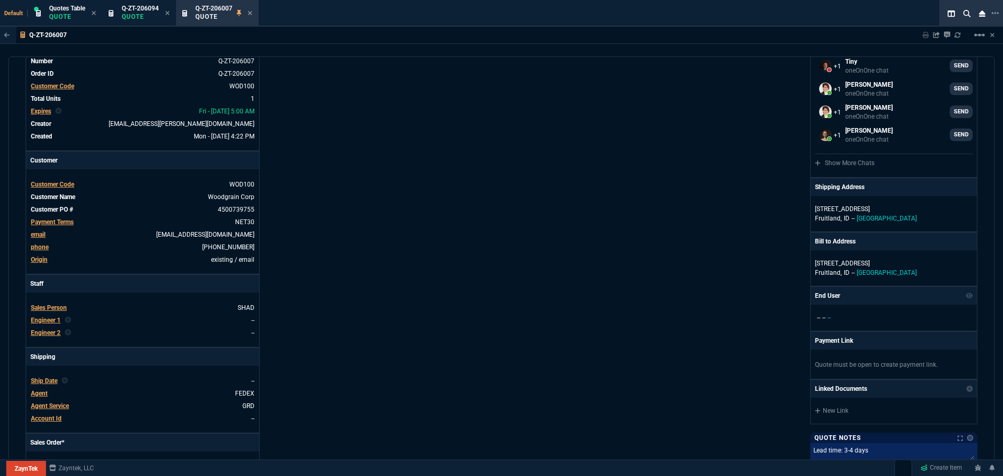
scroll to position [0, 0]
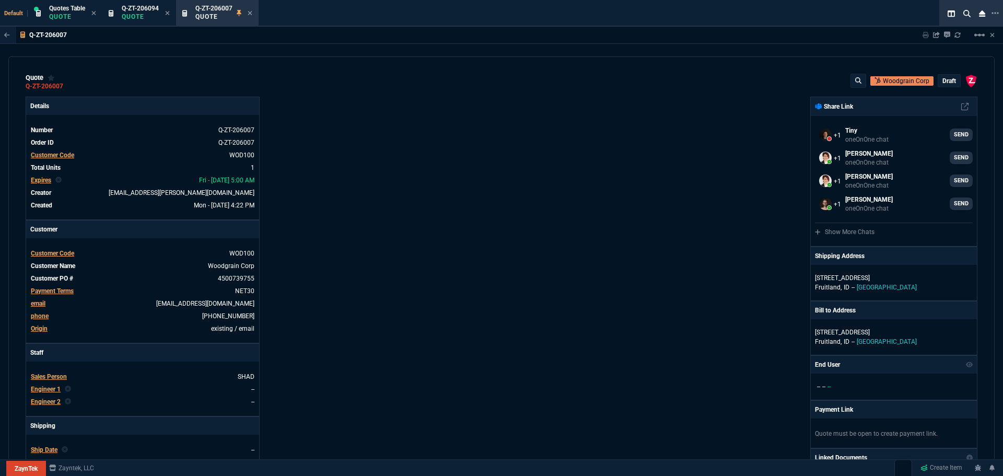
click at [945, 82] on p "draft" at bounding box center [950, 81] width 14 height 8
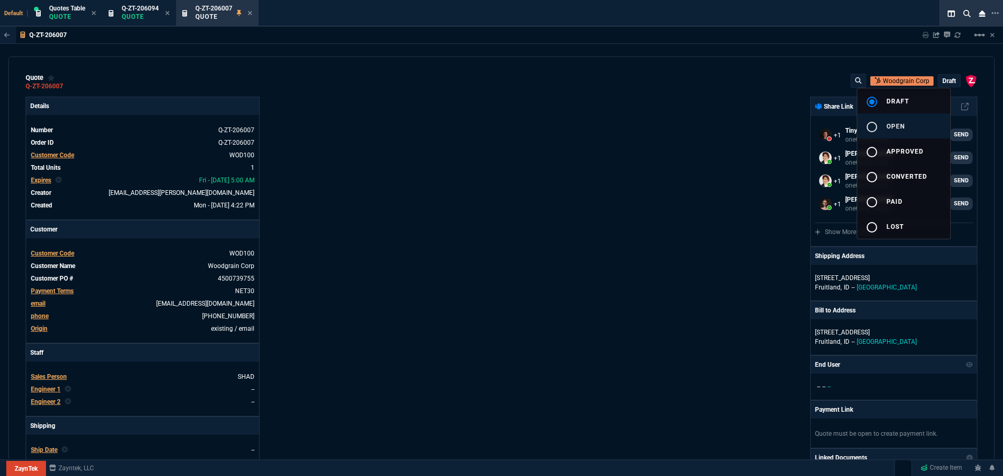
click at [870, 125] on mat-icon "radio_button_unchecked" at bounding box center [872, 127] width 13 height 13
type input "55"
type input "160"
click at [610, 162] on div at bounding box center [501, 238] width 1003 height 476
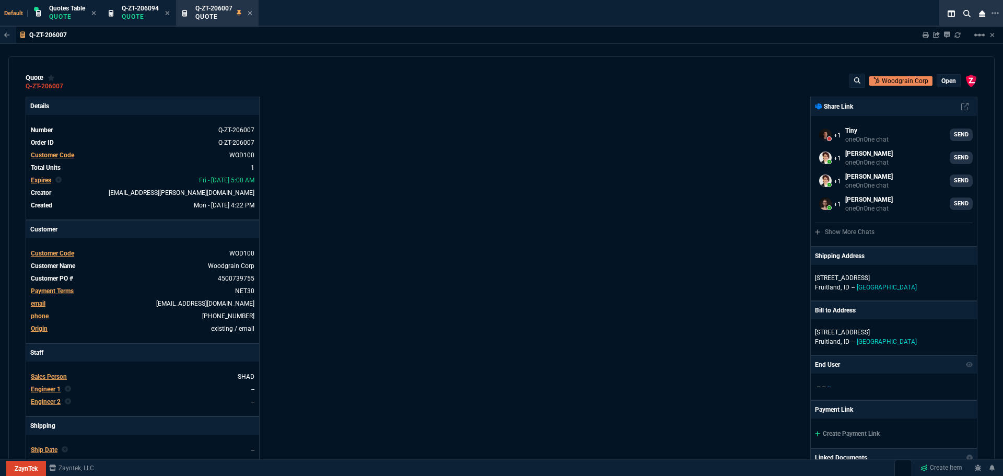
click at [941, 81] on p "open" at bounding box center [948, 81] width 15 height 8
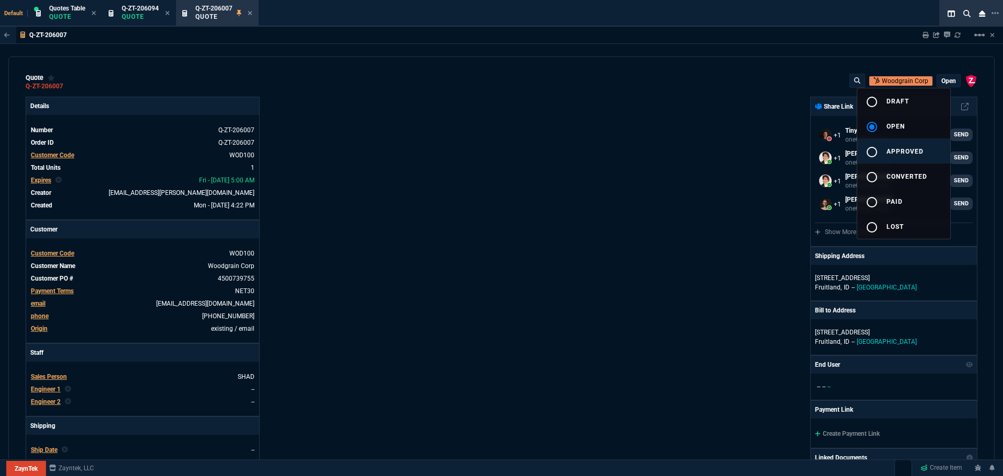
click at [878, 149] on mat-icon "radio_button_unchecked" at bounding box center [872, 152] width 13 height 13
type input "55"
type input "160"
click at [662, 195] on div at bounding box center [501, 238] width 1003 height 476
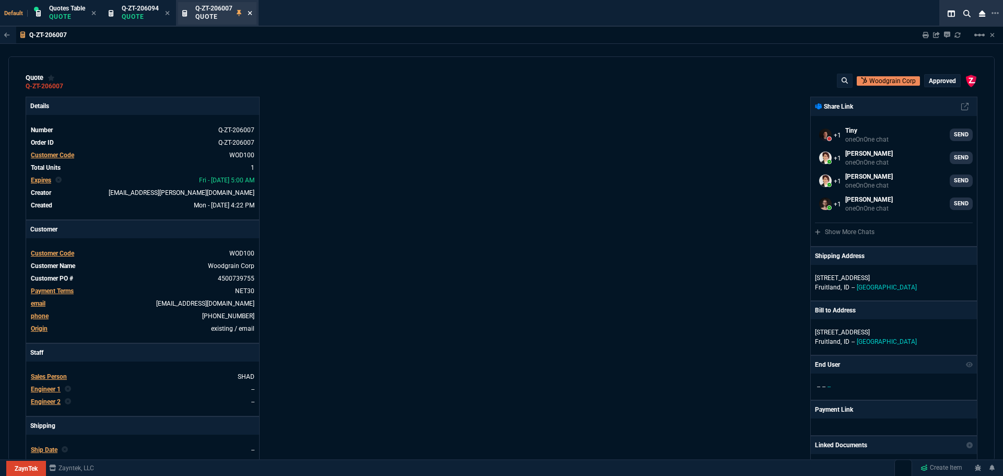
click at [252, 14] on icon at bounding box center [250, 13] width 4 height 4
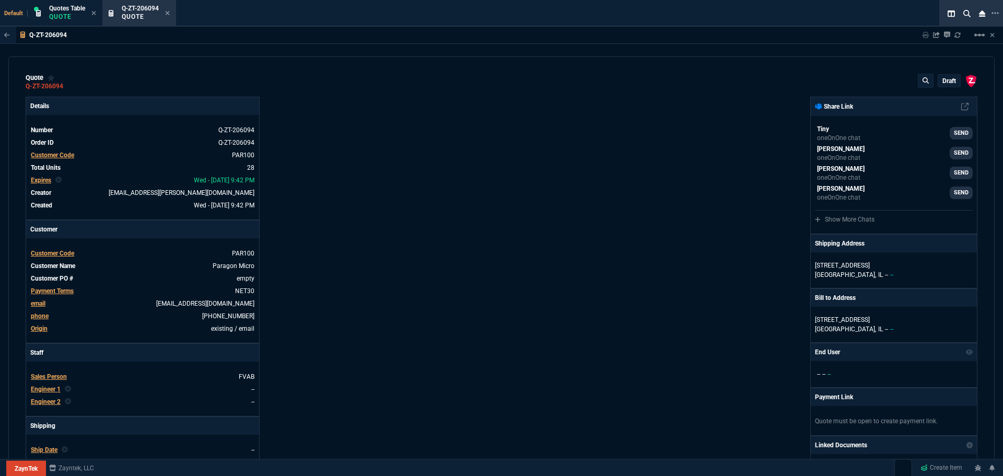
type input "916.28"
type input "0"
type input "43"
type input "167"
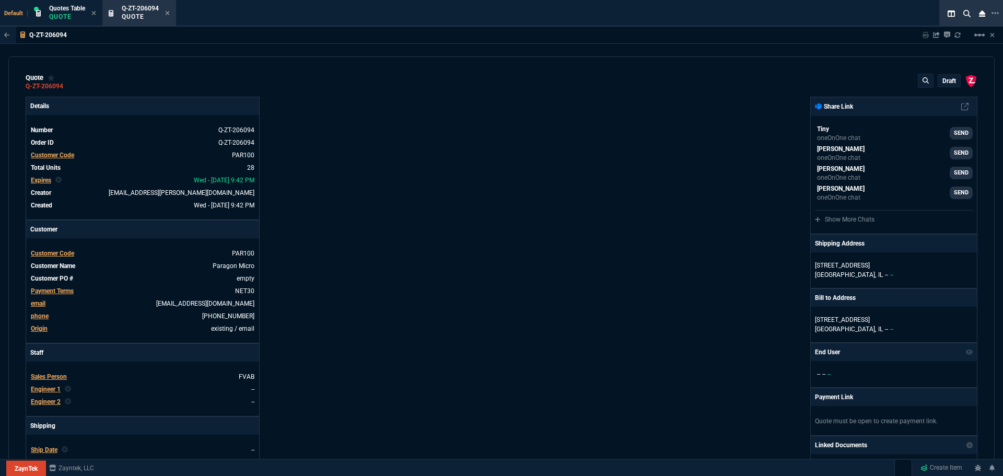
type input "0"
type input "58"
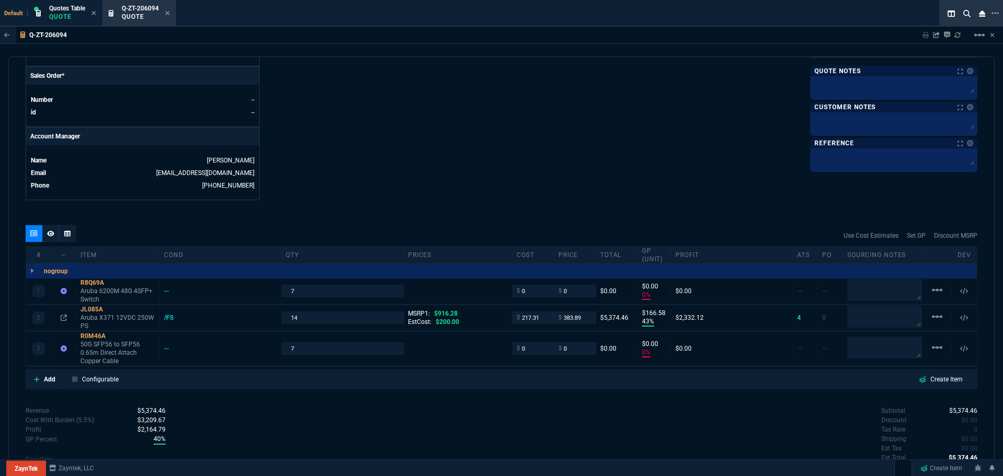
scroll to position [488, 0]
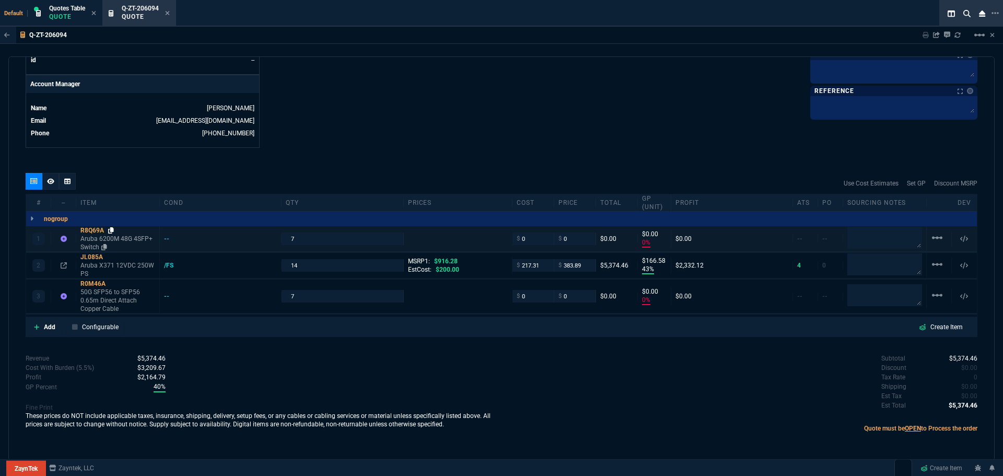
click at [112, 231] on icon at bounding box center [111, 230] width 6 height 6
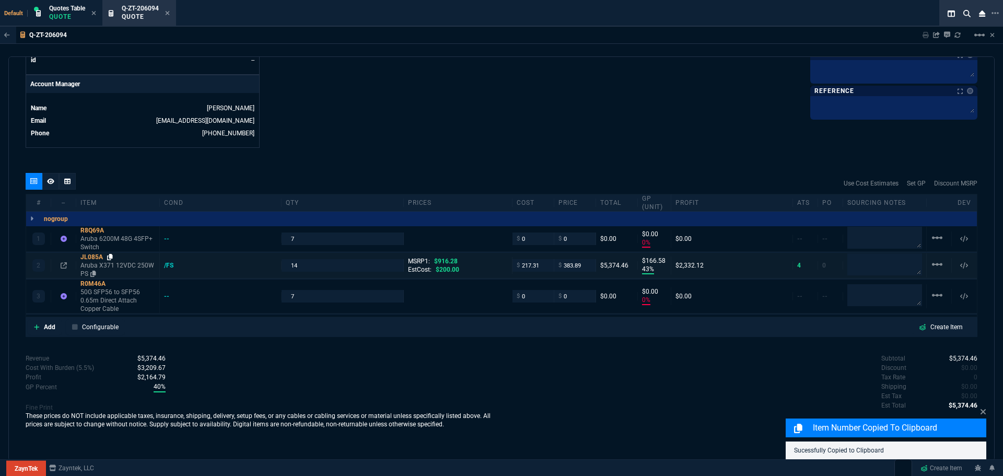
click at [112, 258] on icon at bounding box center [110, 257] width 6 height 6
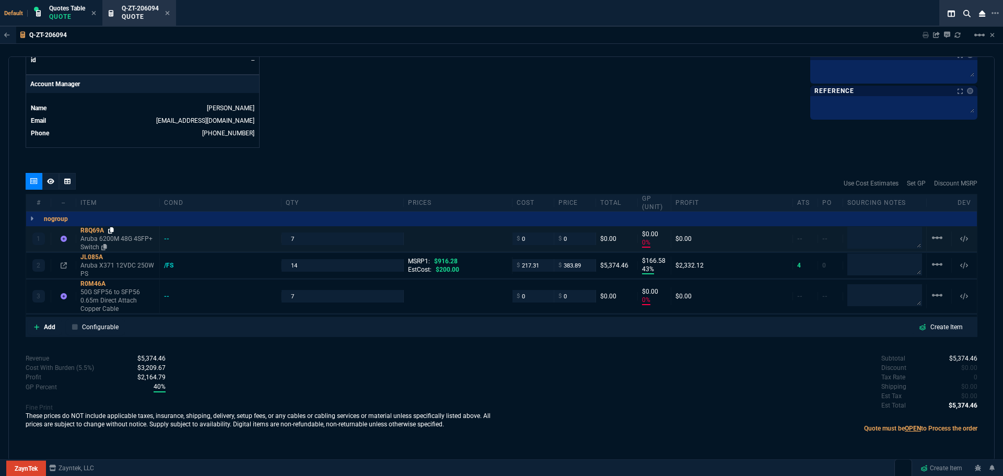
click at [112, 228] on icon at bounding box center [111, 230] width 6 height 6
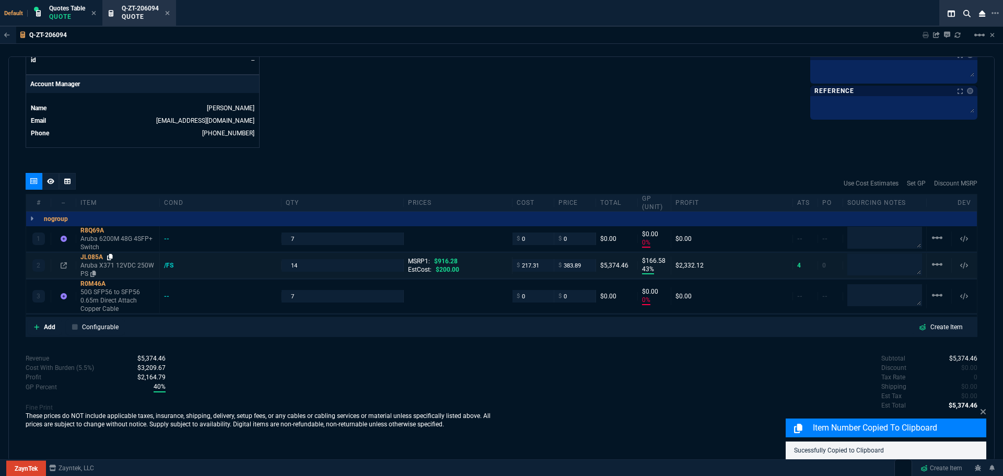
click at [112, 256] on icon at bounding box center [110, 257] width 6 height 6
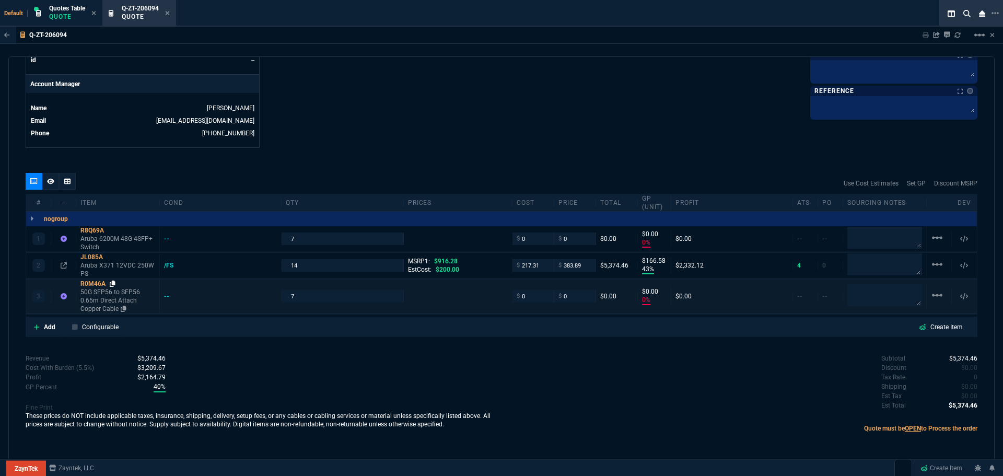
click at [113, 284] on icon at bounding box center [113, 284] width 6 height 6
click at [112, 229] on icon at bounding box center [111, 230] width 6 height 6
click at [112, 230] on icon at bounding box center [111, 230] width 6 height 6
click at [115, 282] on icon at bounding box center [113, 284] width 6 height 6
